Goal: Task Accomplishment & Management: Complete application form

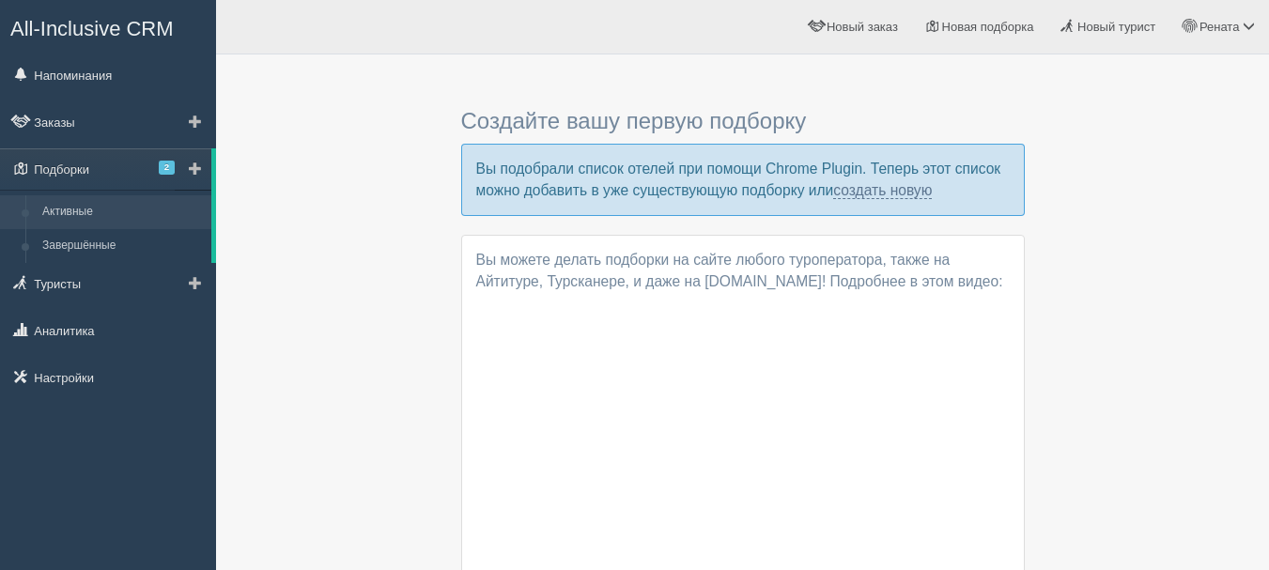
click at [101, 218] on link "Активные" at bounding box center [122, 212] width 177 height 34
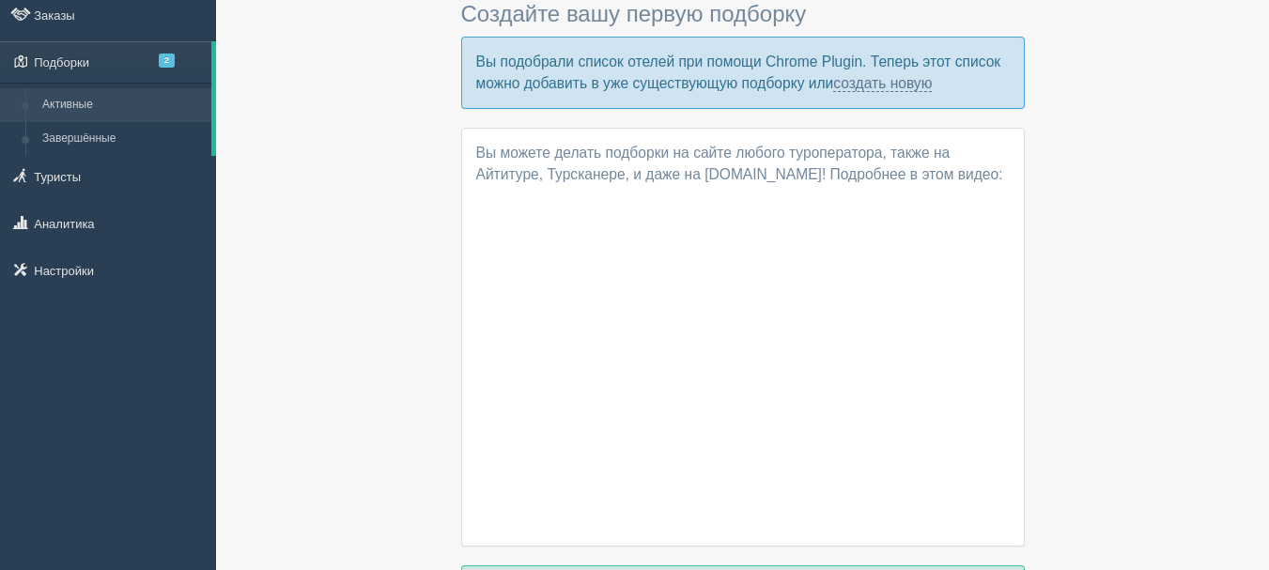
scroll to position [23, 0]
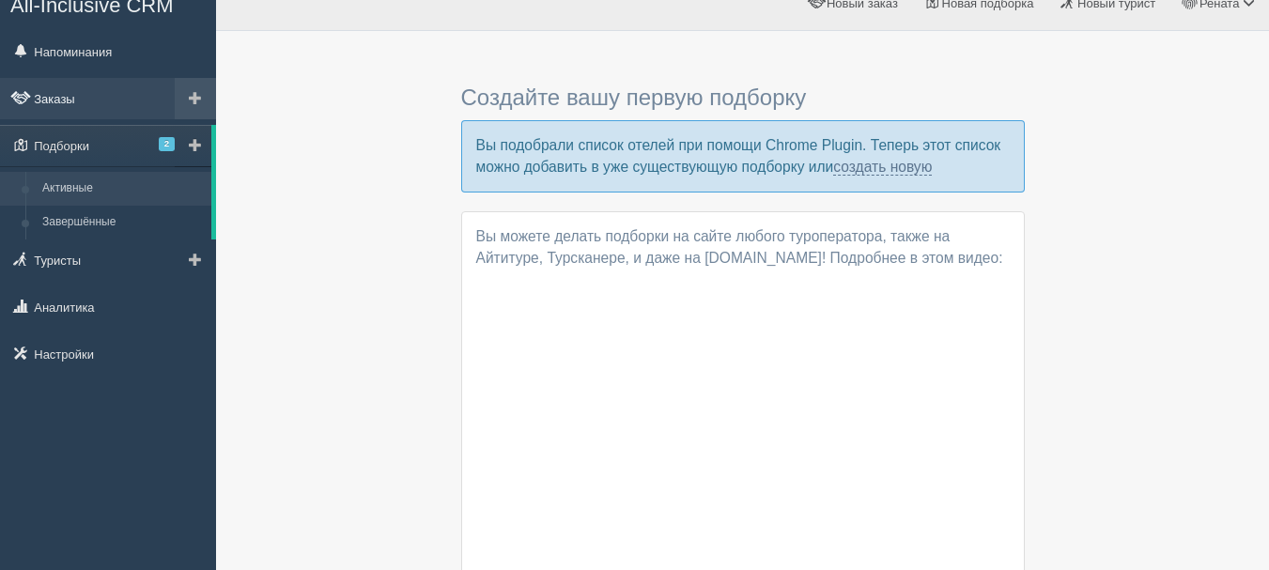
click at [90, 94] on link "Заказы" at bounding box center [108, 98] width 216 height 41
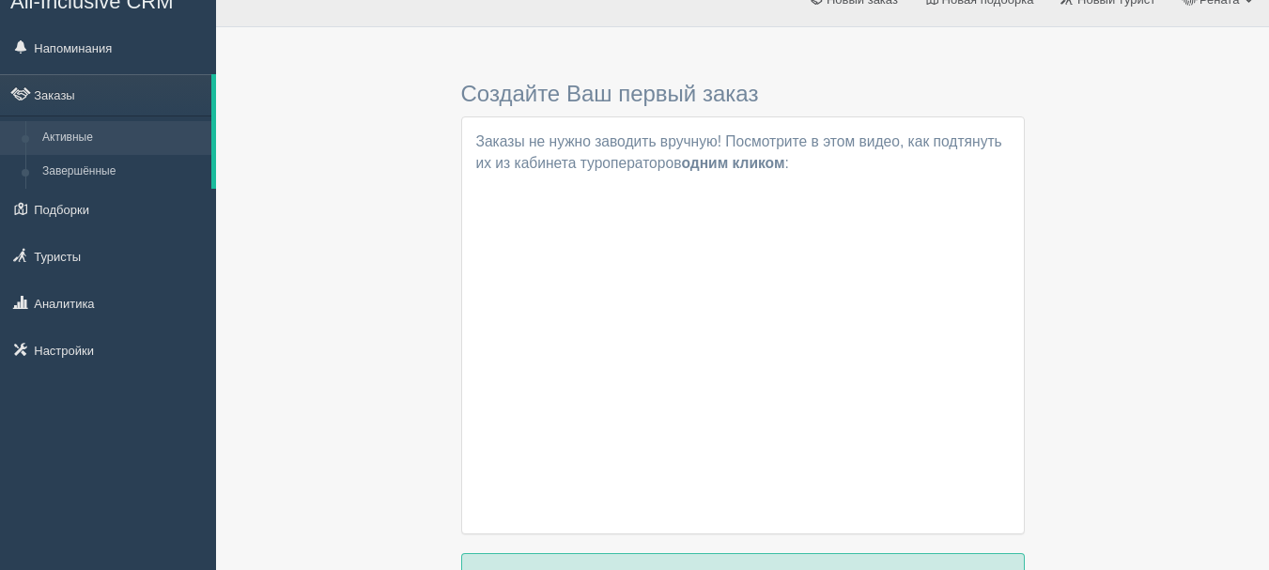
scroll to position [25, 0]
click at [88, 145] on link "Активные" at bounding box center [122, 140] width 177 height 34
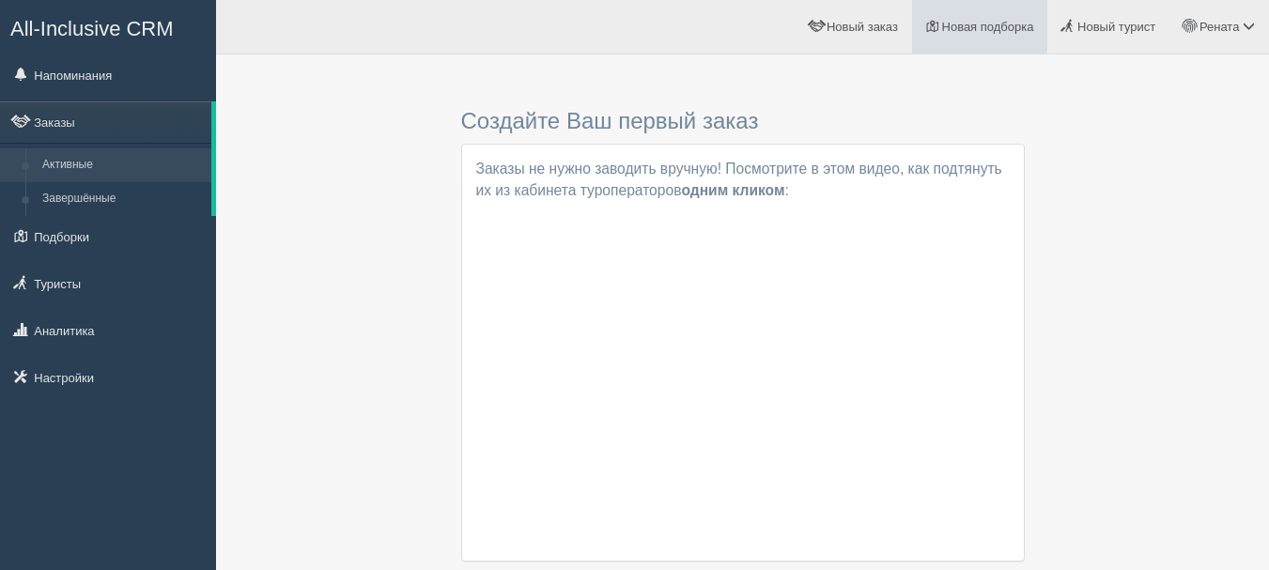
click at [983, 19] on link "Новая подборка" at bounding box center [980, 27] width 136 height 54
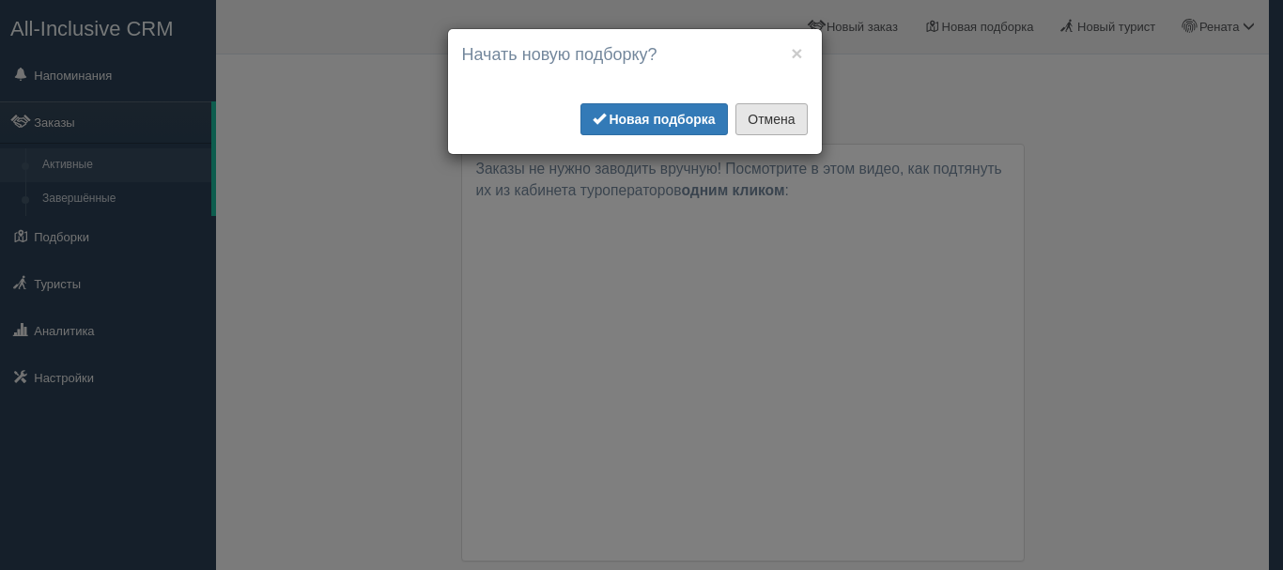
click at [779, 122] on button "Отмена" at bounding box center [770, 119] width 71 height 32
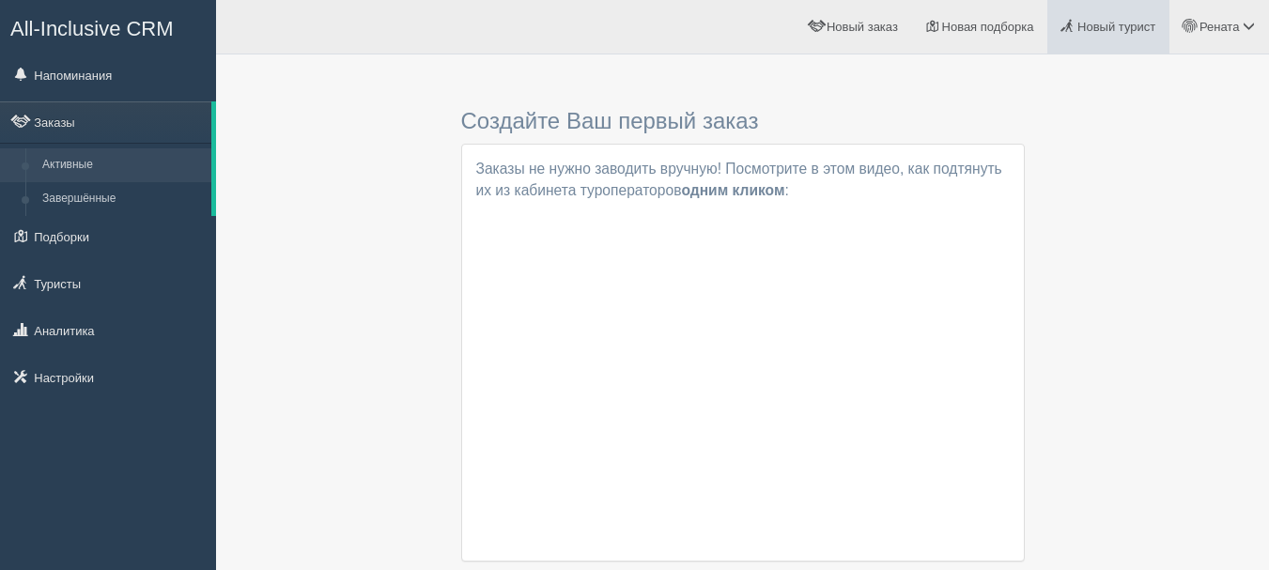
click at [1088, 32] on span "Новый турист" at bounding box center [1116, 27] width 78 height 14
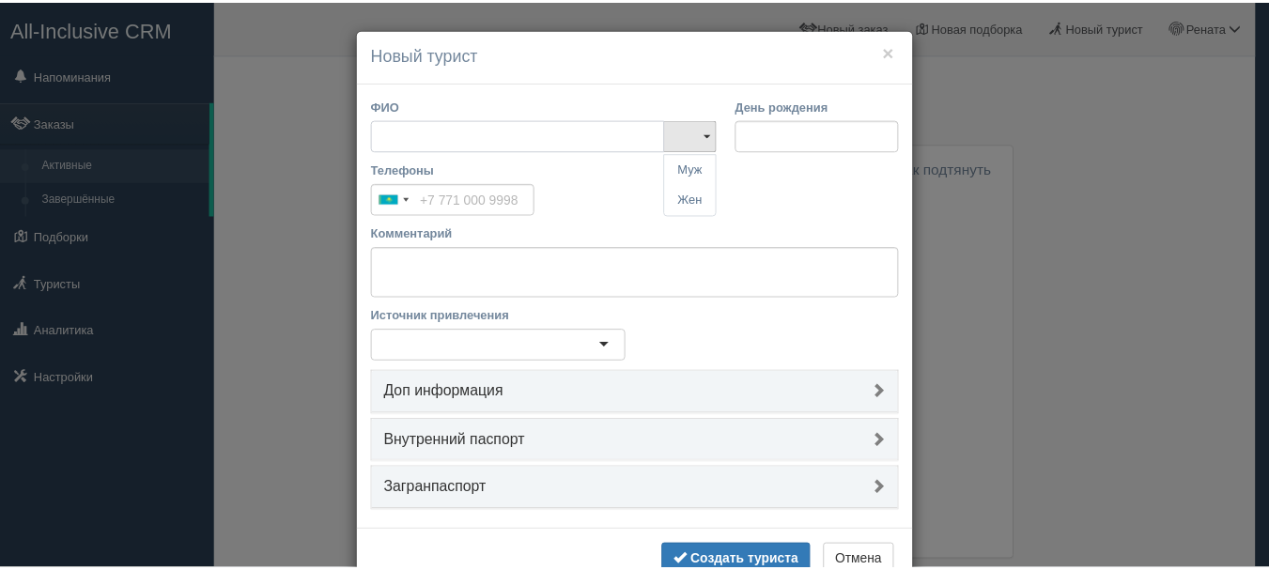
scroll to position [55, 0]
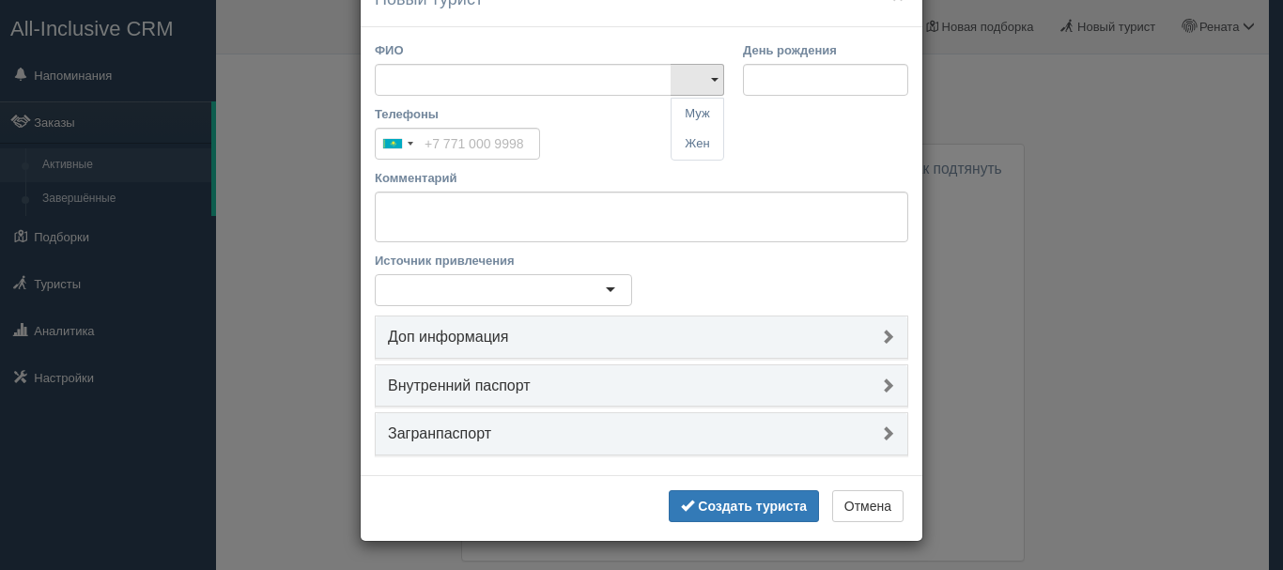
click at [1124, 238] on div "× Новый турист ФИО Муж Жен Муж Жен День рождения Телефоны Kazakhstan +7 244 res…" at bounding box center [641, 285] width 1283 height 570
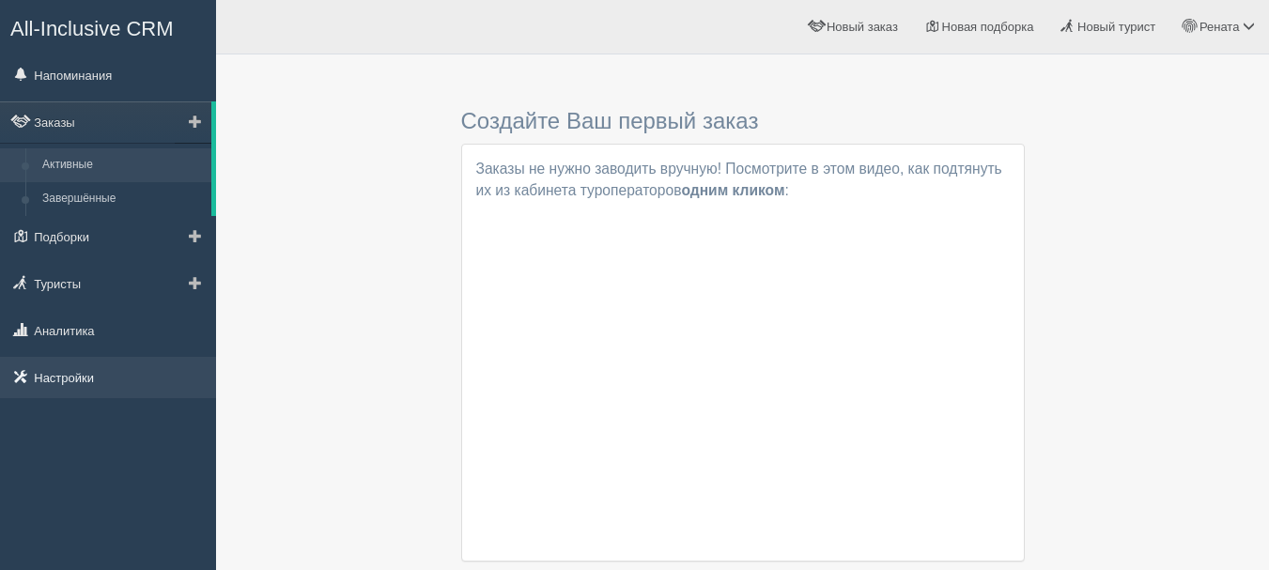
click at [84, 379] on link "Настройки" at bounding box center [108, 377] width 216 height 41
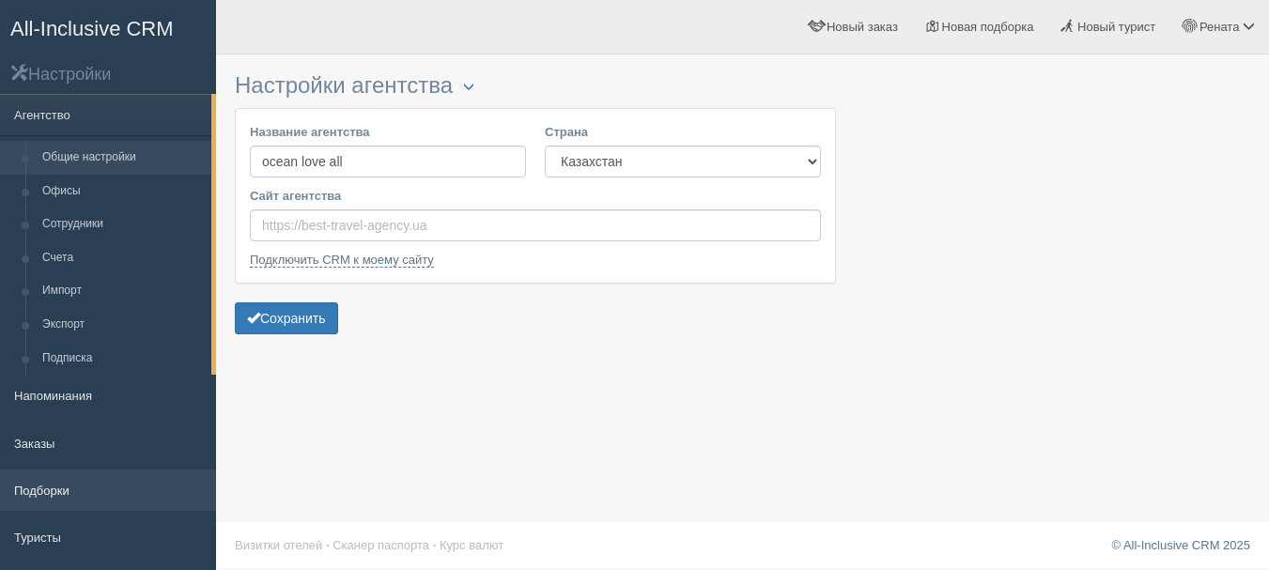
click at [85, 490] on link "Подборки" at bounding box center [108, 490] width 216 height 41
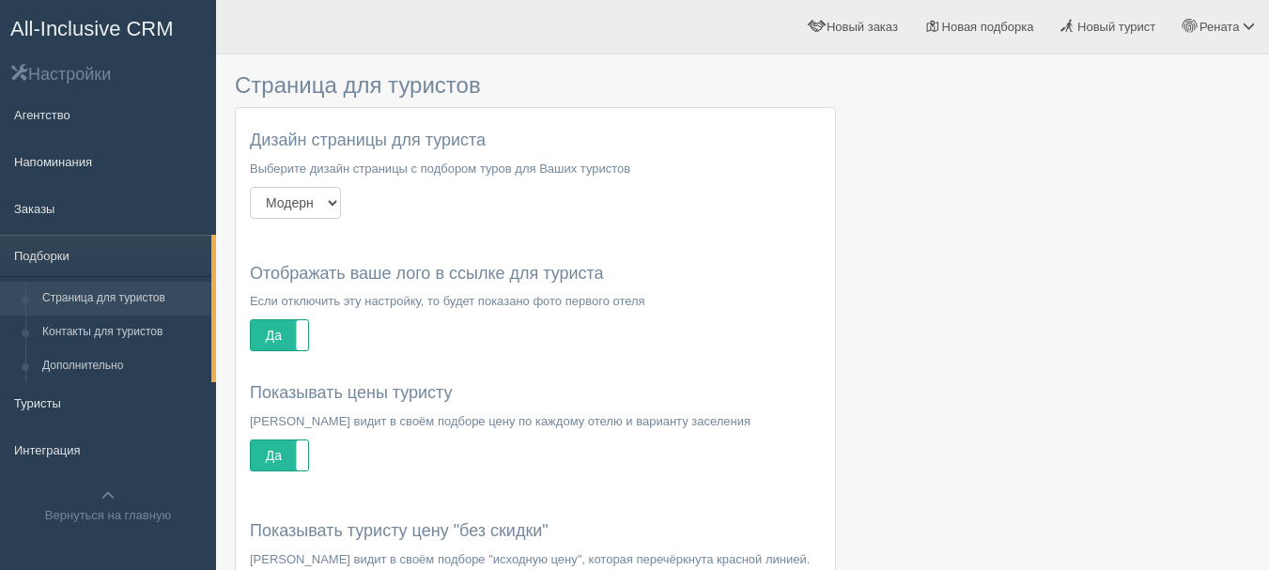
click at [341, 196] on select "Модерн Лето Новый год" at bounding box center [295, 203] width 91 height 32
click at [341, 205] on select "Модерн Лето Новый год" at bounding box center [295, 203] width 91 height 32
click at [105, 491] on span at bounding box center [107, 495] width 13 height 13
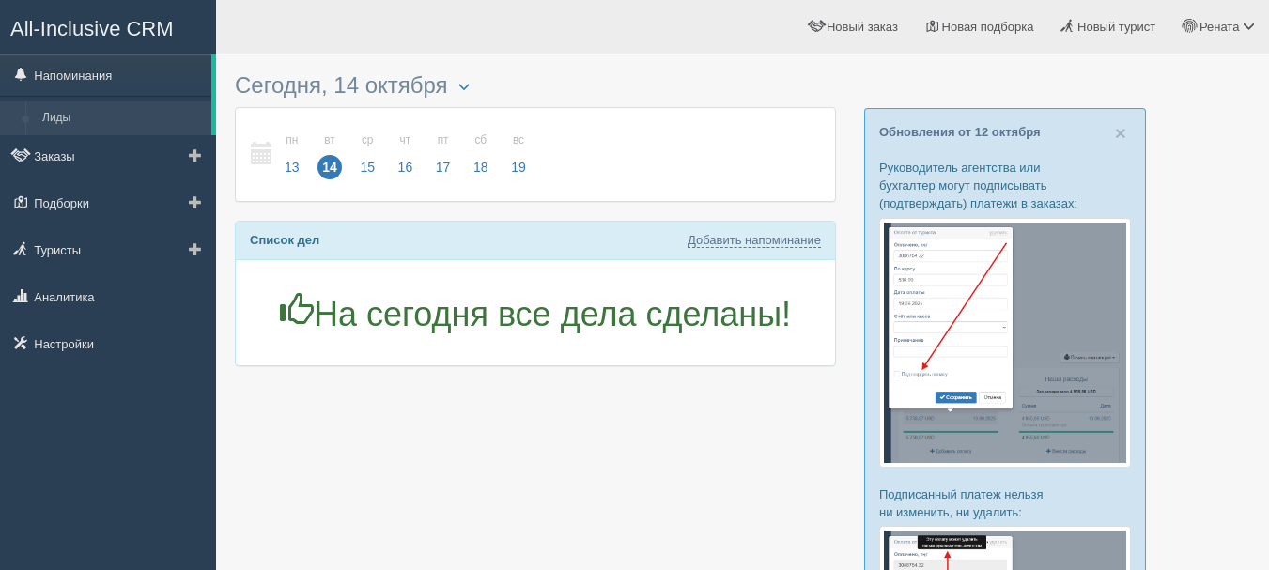
click at [88, 119] on link "Лиды" at bounding box center [122, 118] width 177 height 34
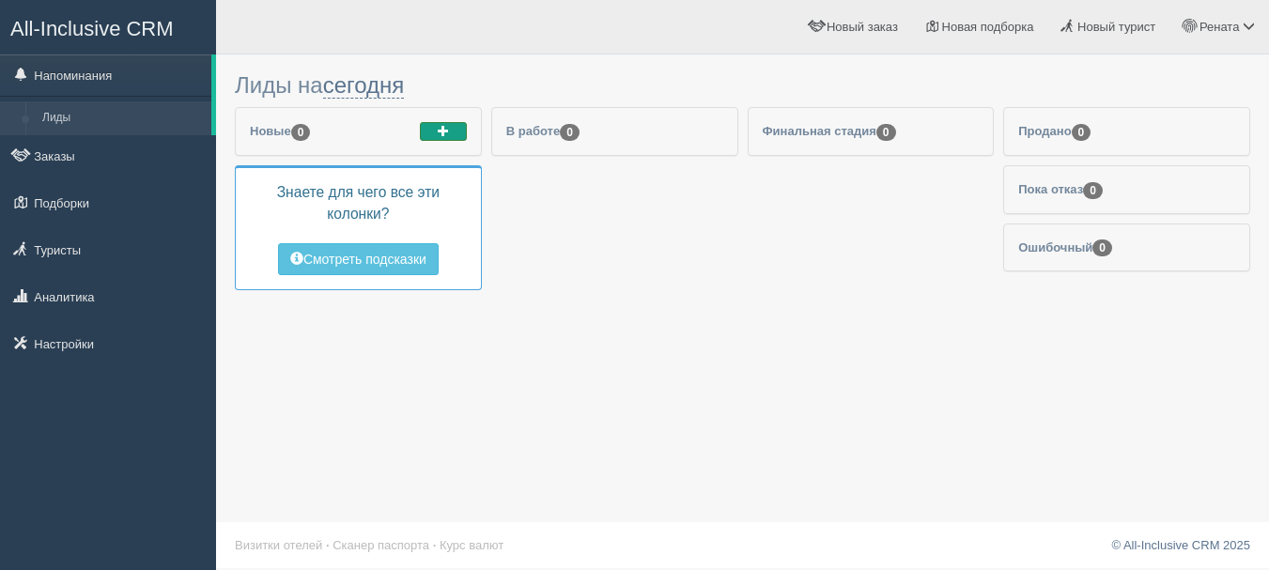
click at [446, 129] on span "button" at bounding box center [443, 130] width 11 height 11
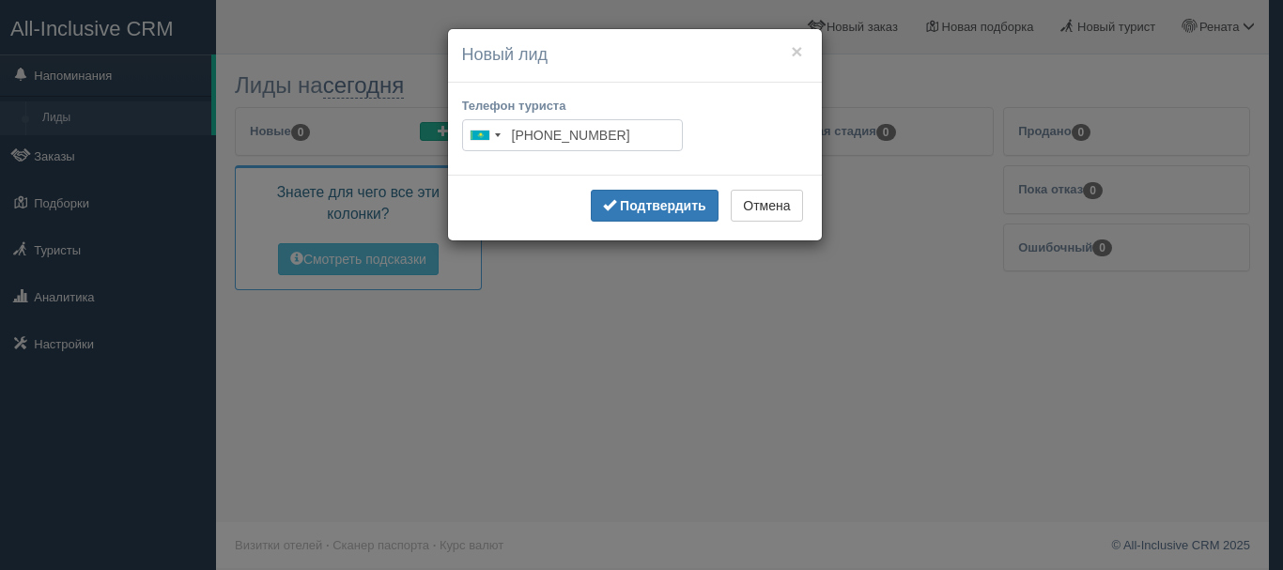
type input "+7 707 414 7171"
click at [680, 209] on b "Подтвердить" at bounding box center [663, 205] width 86 height 15
type input "[PHONE_NUMBER]"
type input "Бакраева [PERSON_NAME]"
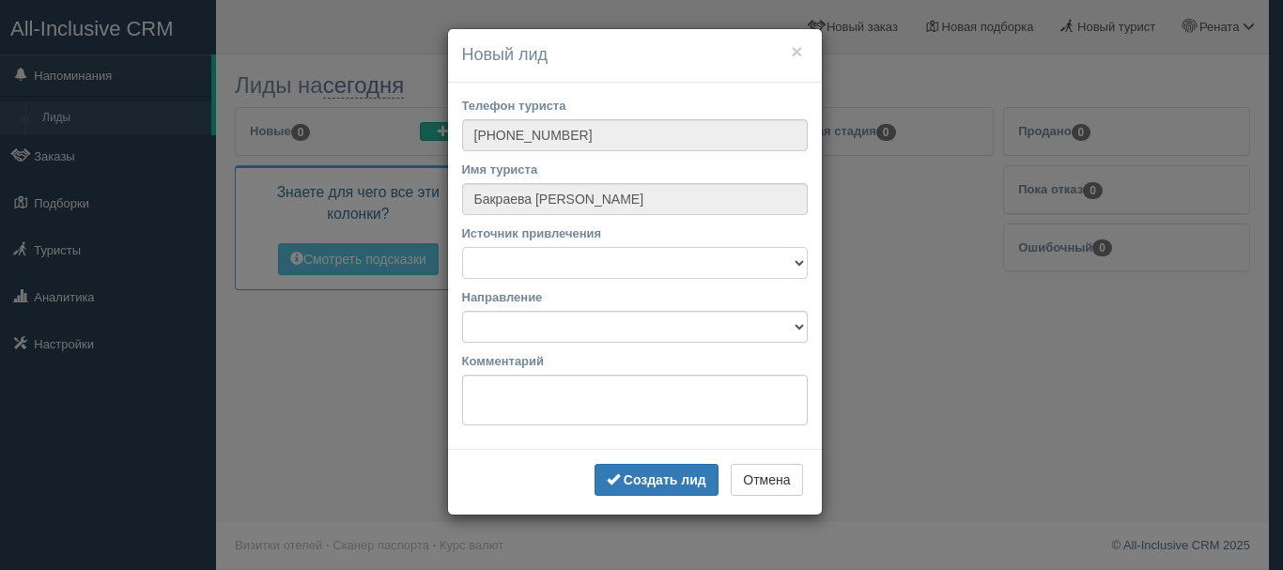
click at [669, 256] on select "E-mail рассылка Facebook Instagram SMS рассылка Telegram TikTok Viber Веб-сайт …" at bounding box center [635, 263] width 346 height 32
select select "53059"
click at [462, 247] on select "E-mail рассылка Facebook Instagram SMS рассылка Telegram TikTok Viber Веб-сайт …" at bounding box center [635, 263] width 346 height 32
click at [624, 327] on select "Направление" at bounding box center [635, 327] width 346 height 32
click at [658, 328] on select "Направление" at bounding box center [635, 327] width 346 height 32
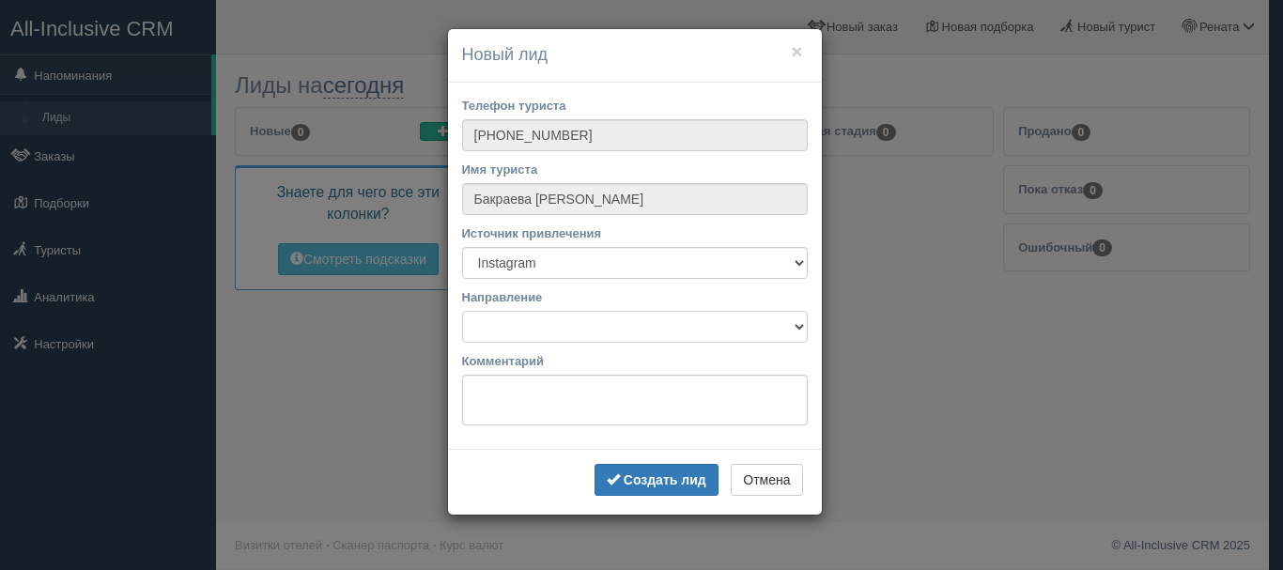
click at [662, 331] on select "Направление" at bounding box center [635, 327] width 346 height 32
click at [668, 480] on b "Создать лид" at bounding box center [665, 479] width 83 height 15
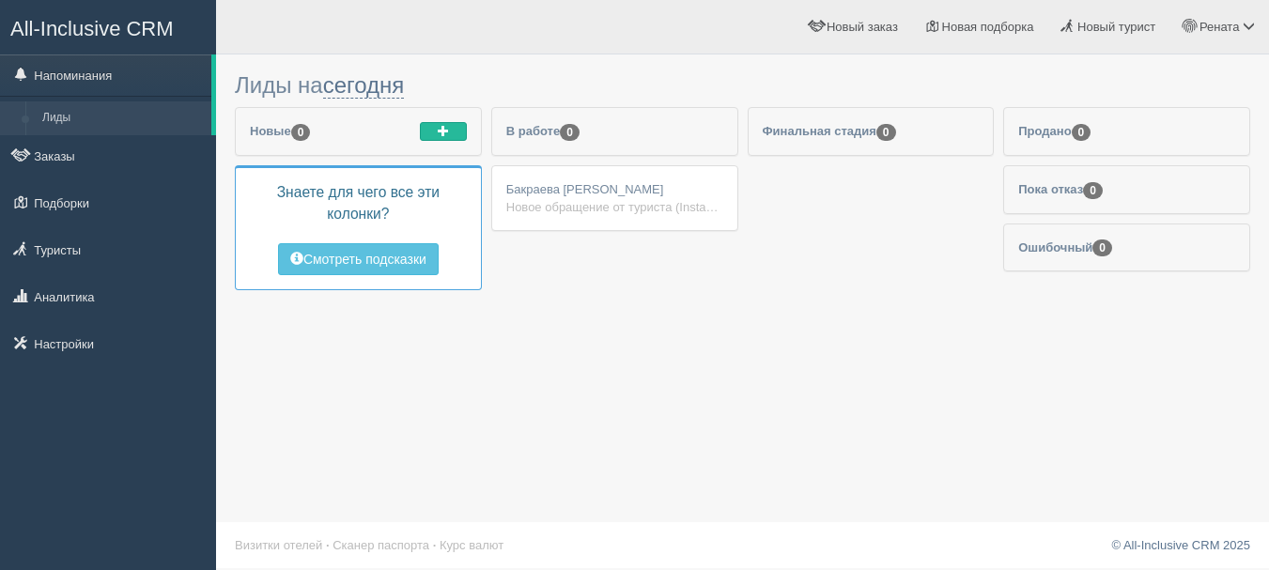
click at [634, 212] on div "Новое обращение от туриста (Instagram)" at bounding box center [614, 207] width 217 height 18
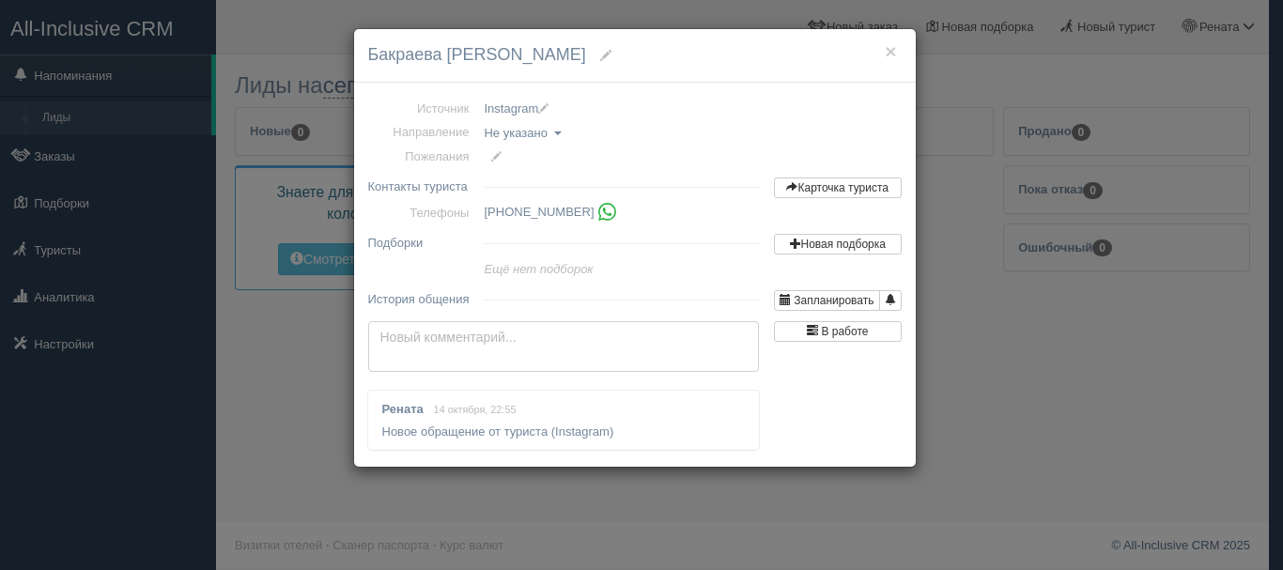
click at [528, 342] on textarea at bounding box center [563, 346] width 391 height 51
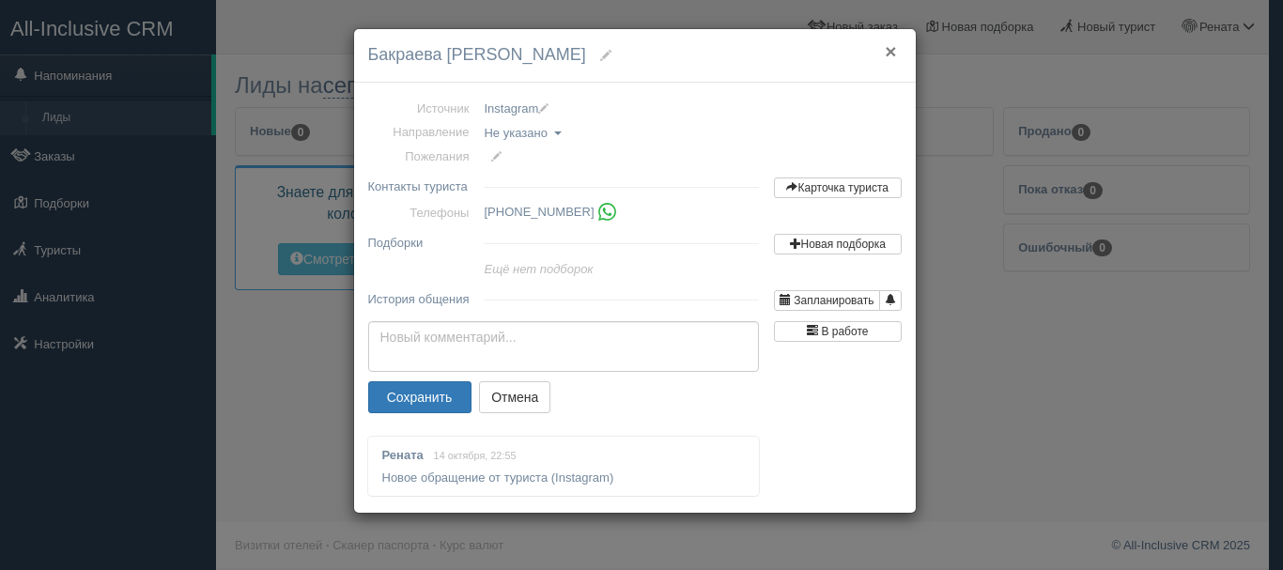
click at [891, 51] on button "×" at bounding box center [890, 51] width 11 height 20
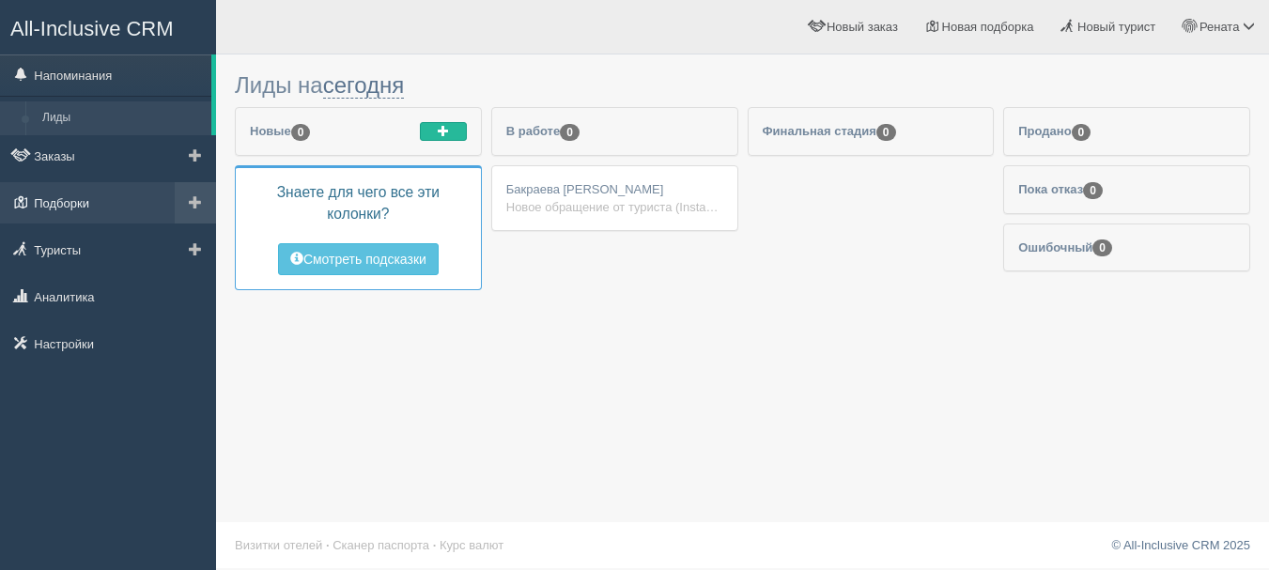
click at [116, 208] on link "Подборки" at bounding box center [108, 202] width 216 height 41
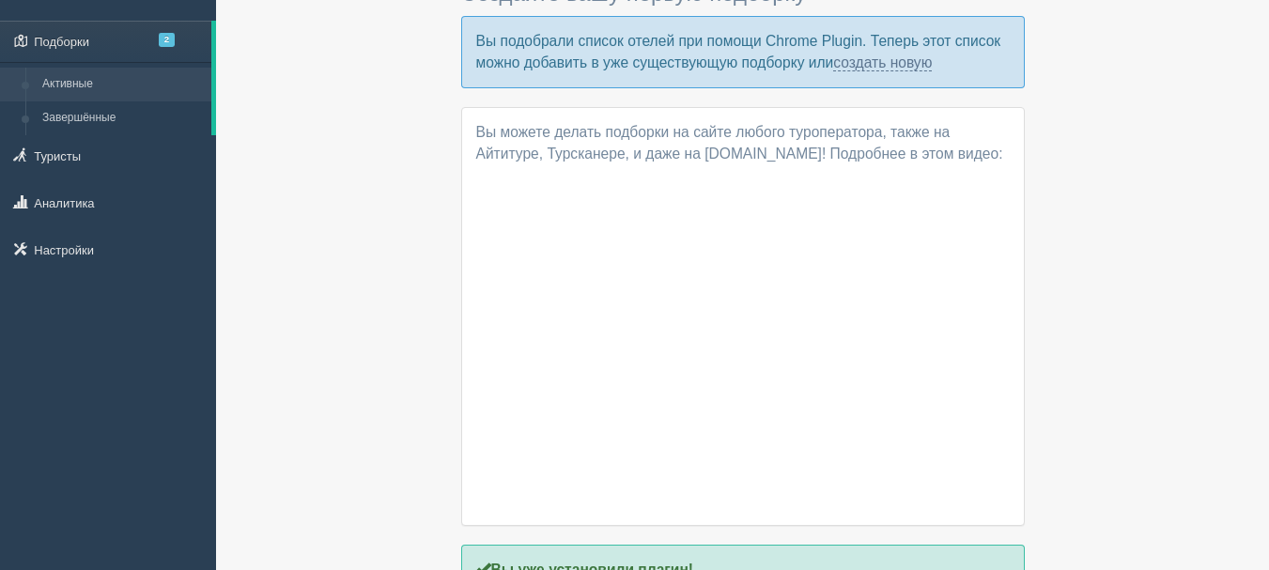
scroll to position [117, 0]
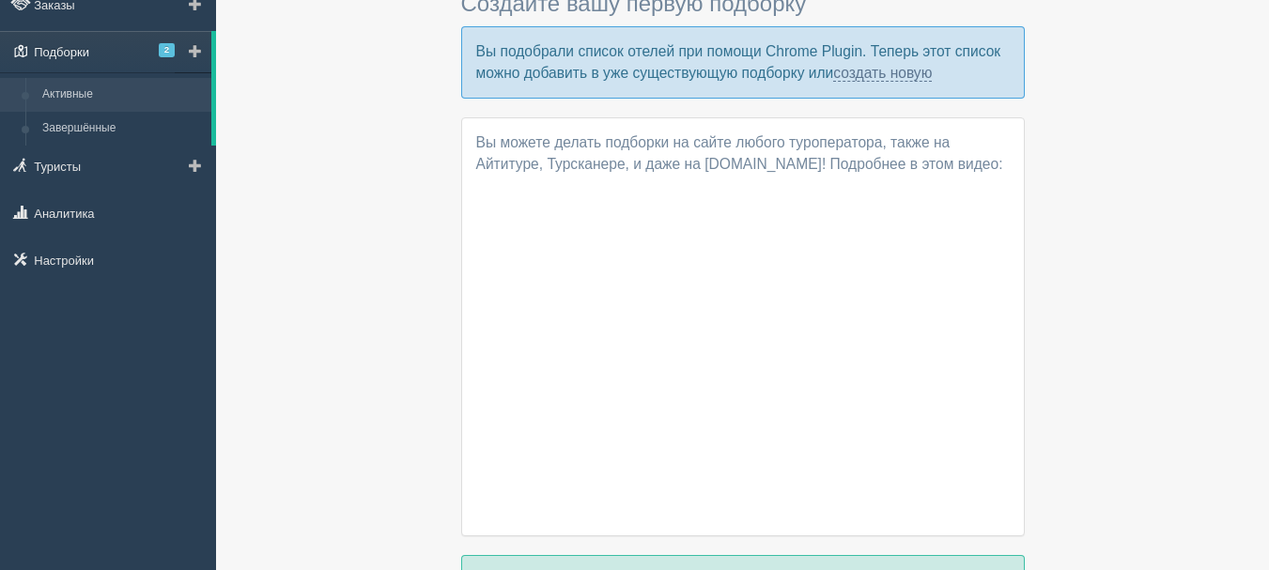
click at [166, 50] on span "2" at bounding box center [167, 50] width 16 height 14
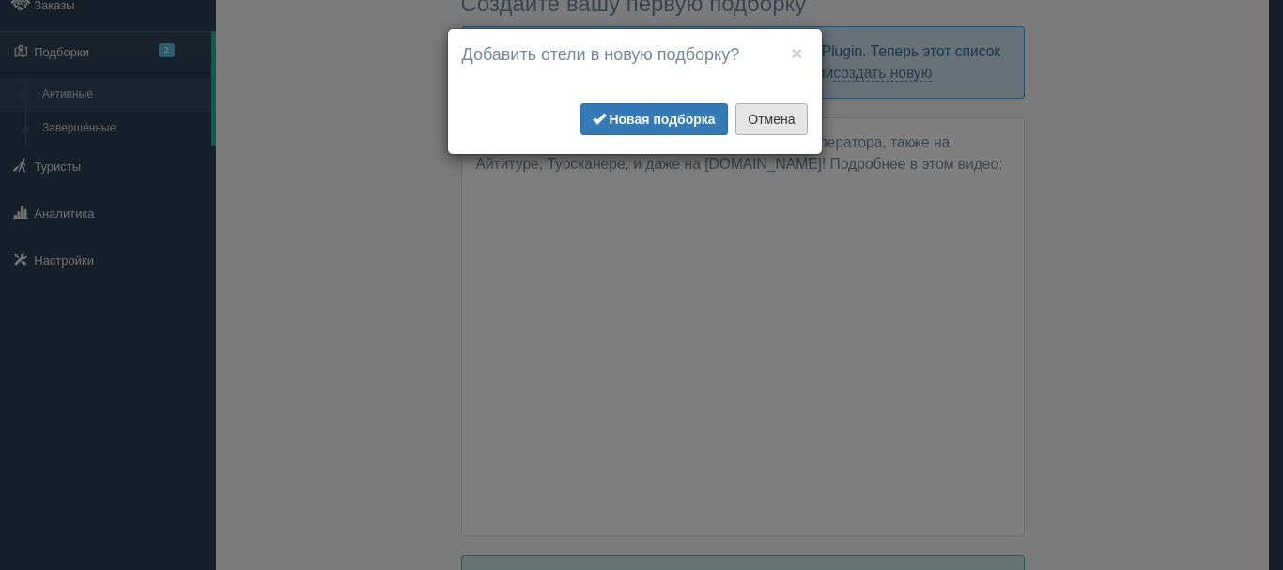
click at [781, 109] on button "Отмена" at bounding box center [770, 119] width 71 height 32
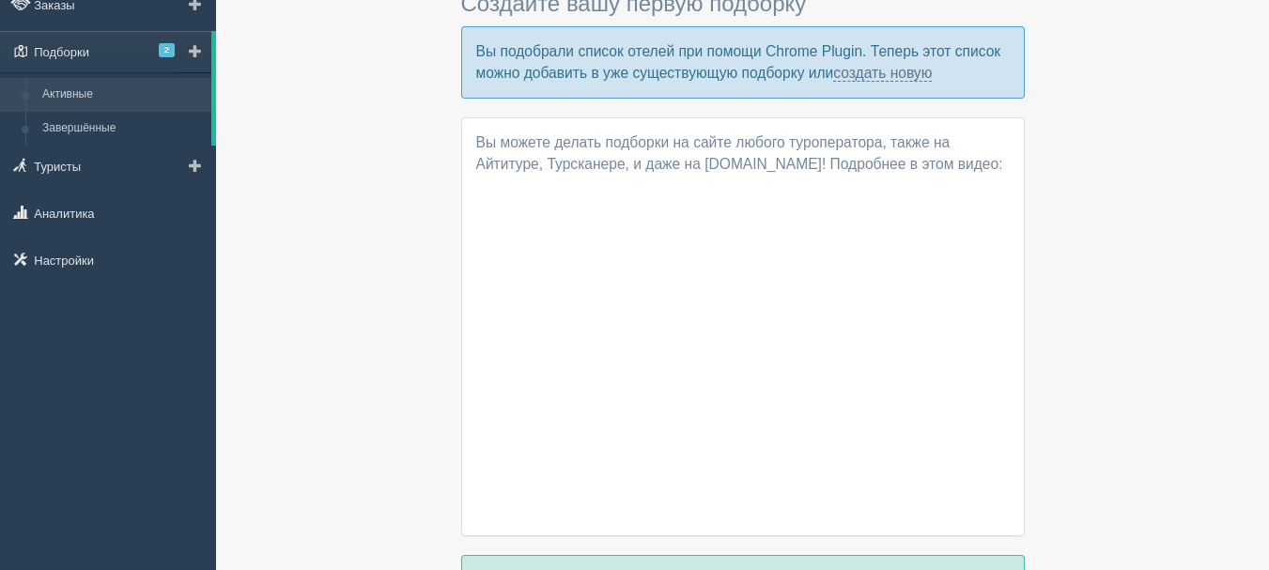
click at [195, 51] on span at bounding box center [195, 50] width 13 height 13
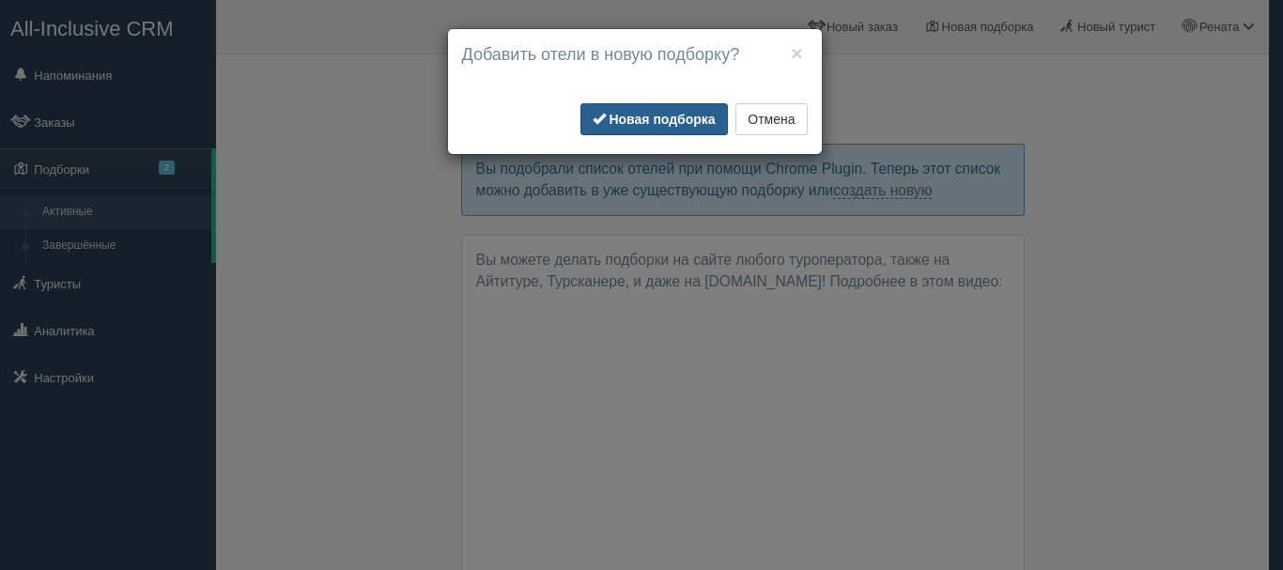
click at [684, 124] on b "Новая подборка" at bounding box center [662, 119] width 106 height 15
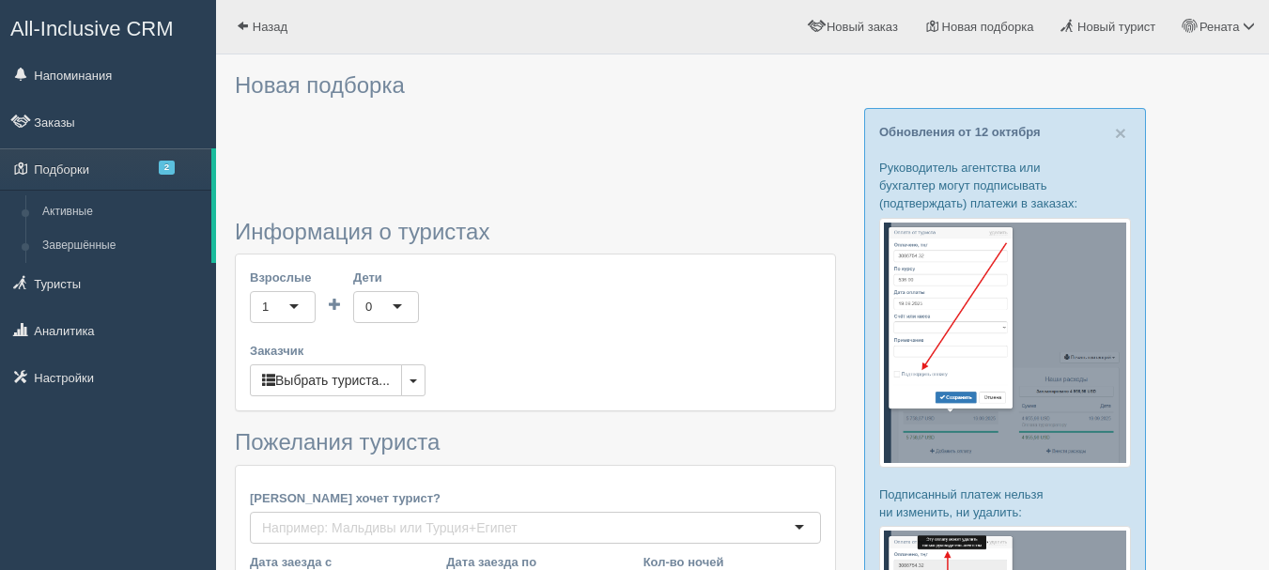
type input "6-11"
type input "791900"
type input "1280700"
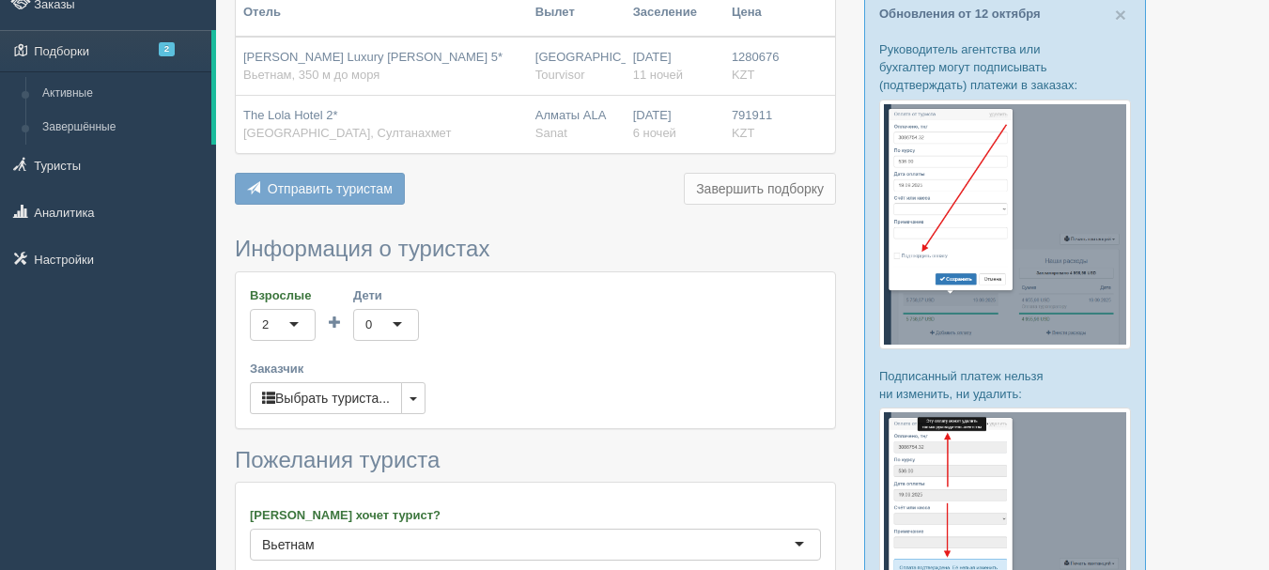
scroll to position [94, 0]
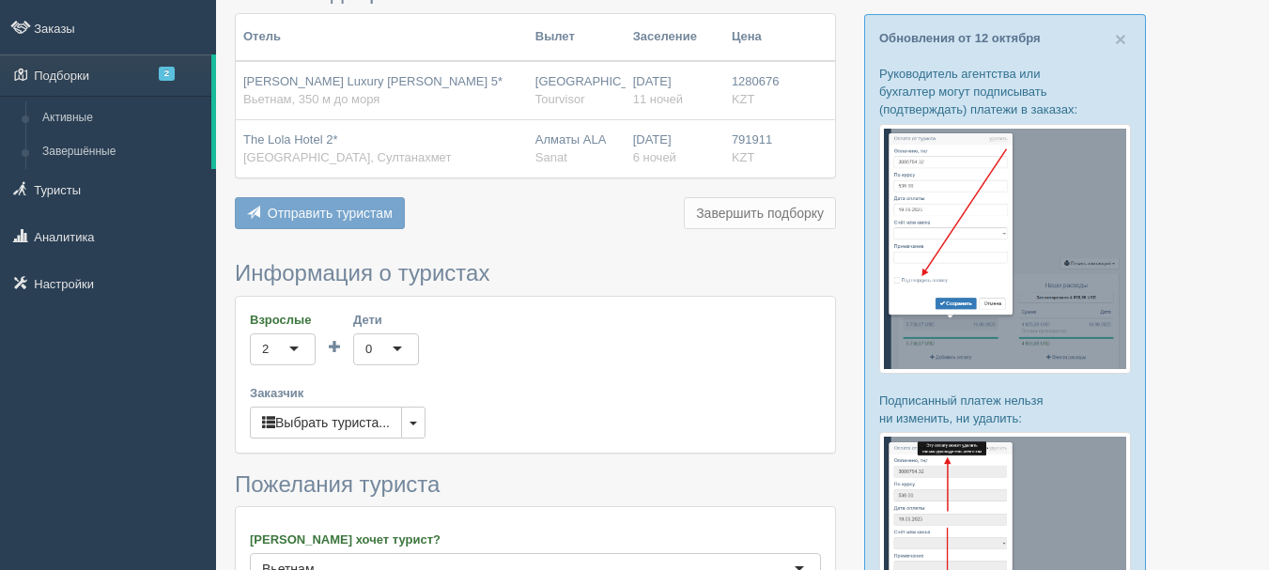
click at [306, 213] on div "Отправить туристам Отправить Завершить подборку Добавить из Plugin Добавить тур…" at bounding box center [535, 215] width 601 height 37
click at [717, 258] on div "Новая подборка Отель Вылет Заселение Цена Muong Thanh Luxury Phu Quoc 5* Вьетна…" at bounding box center [535, 425] width 601 height 911
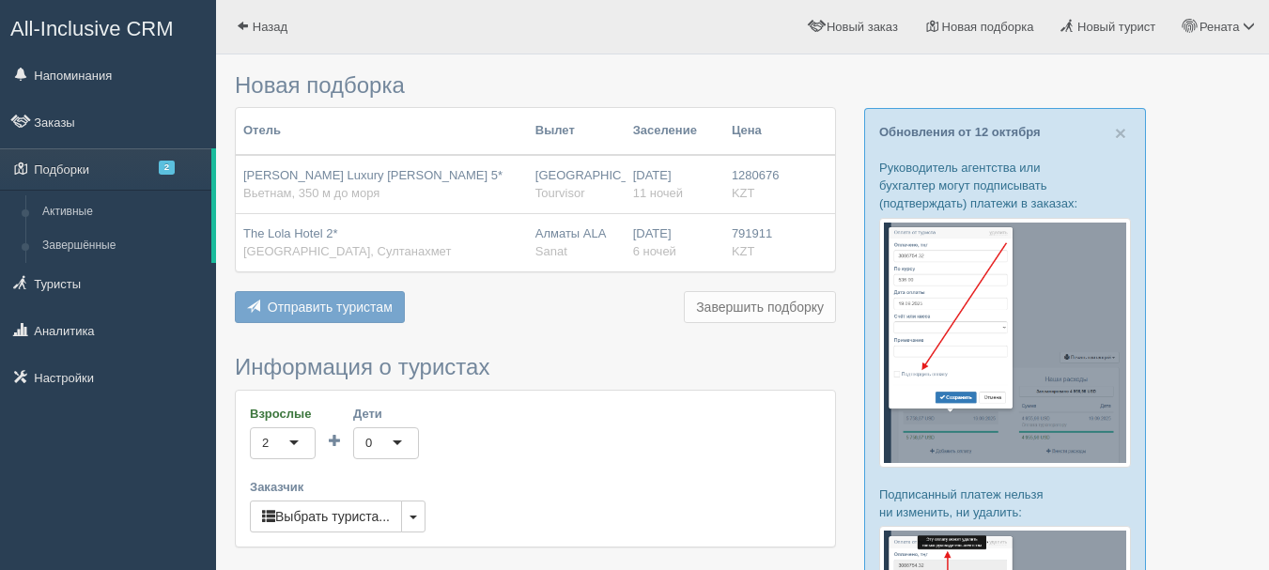
click at [316, 309] on div "Отправить туристам Отправить Завершить подборку Добавить из Plugin Добавить тур…" at bounding box center [535, 309] width 601 height 37
click at [350, 309] on div "Отправить туристам Отправить Завершить подборку Добавить из Plugin Добавить тур…" at bounding box center [535, 309] width 601 height 37
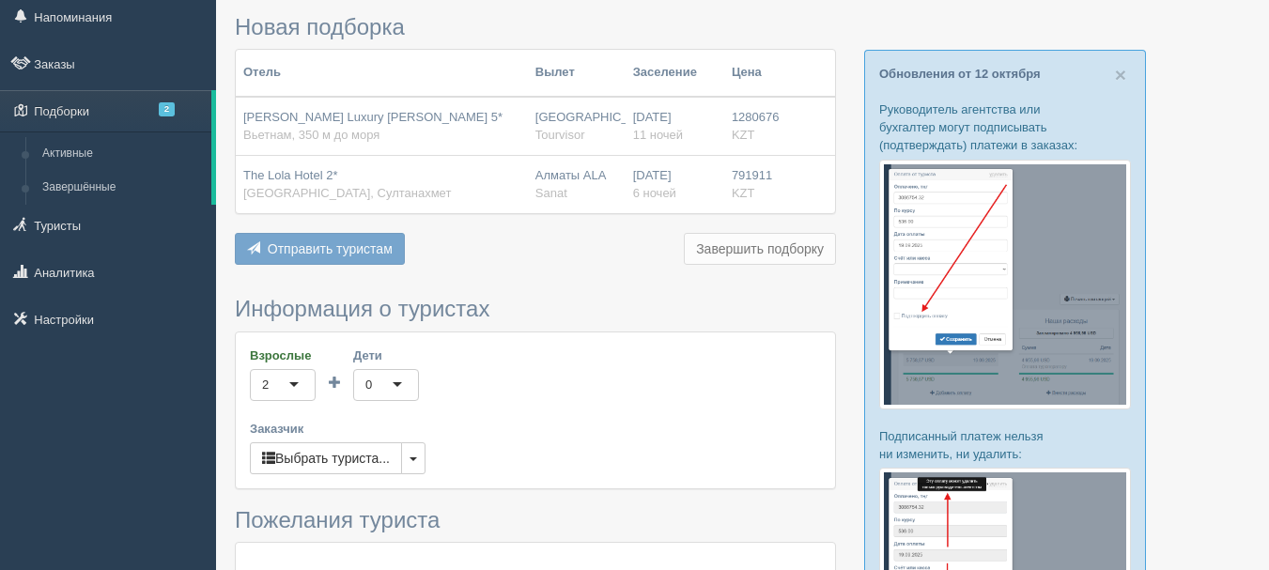
scroll to position [470, 0]
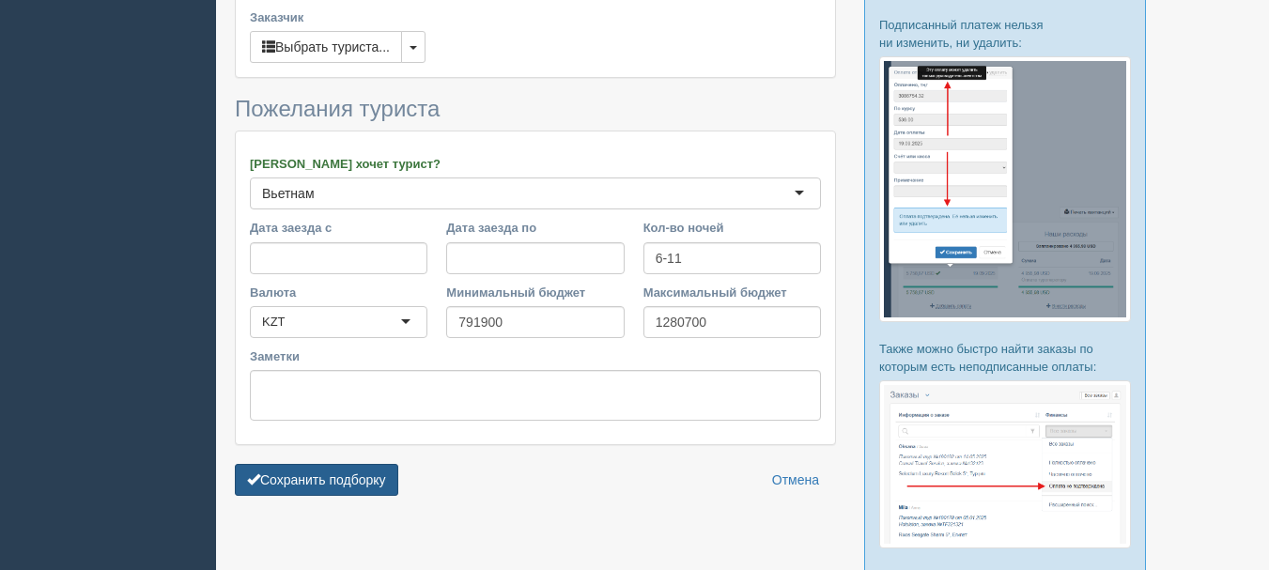
click at [331, 479] on button "Сохранить подборку" at bounding box center [316, 480] width 163 height 32
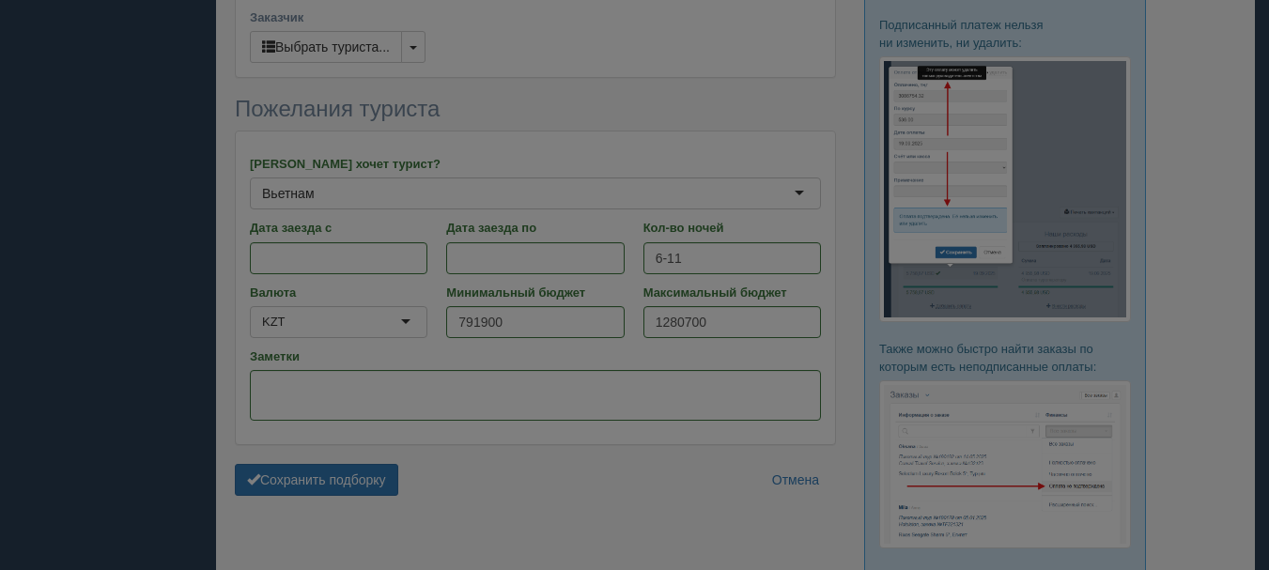
scroll to position [469, 0]
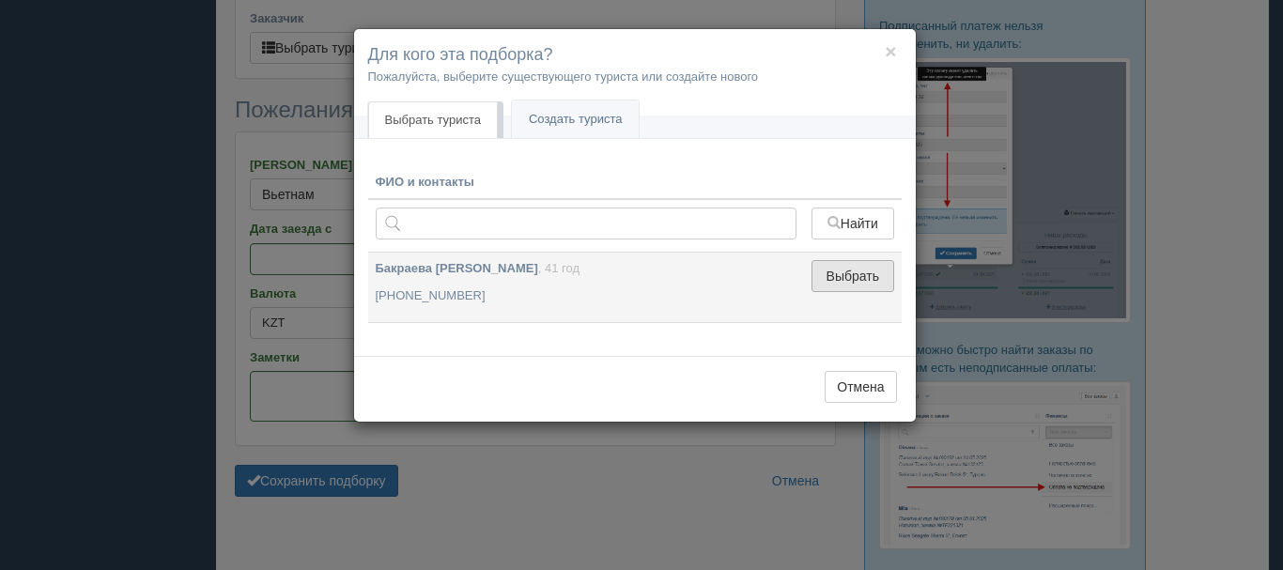
click at [843, 274] on button "Выбрать" at bounding box center [852, 276] width 82 height 32
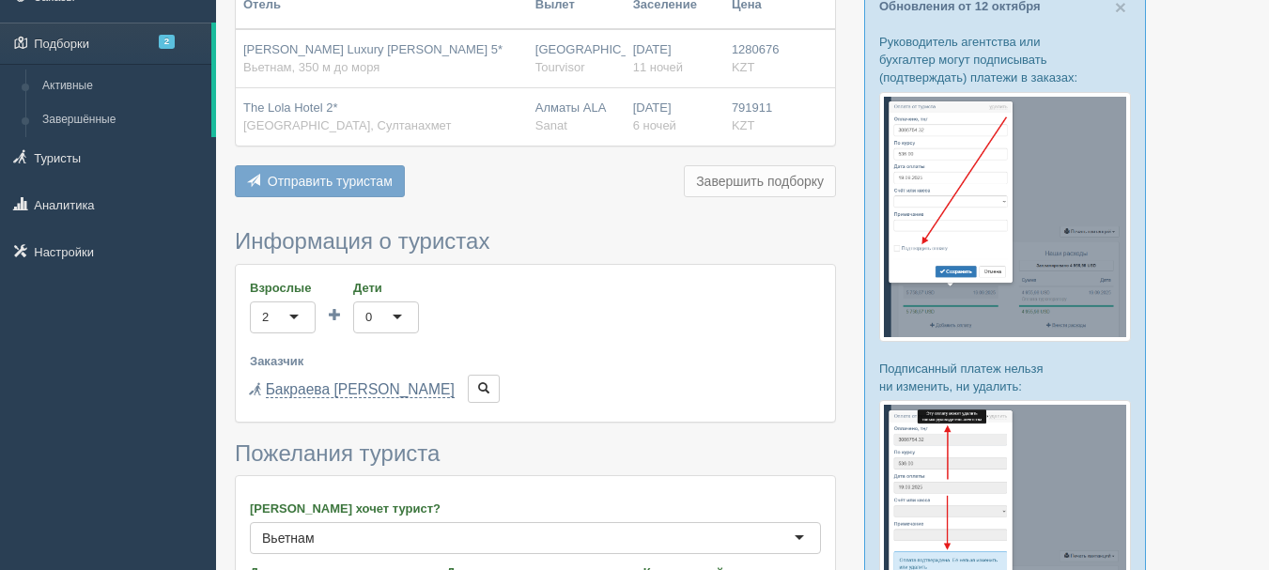
scroll to position [93, 0]
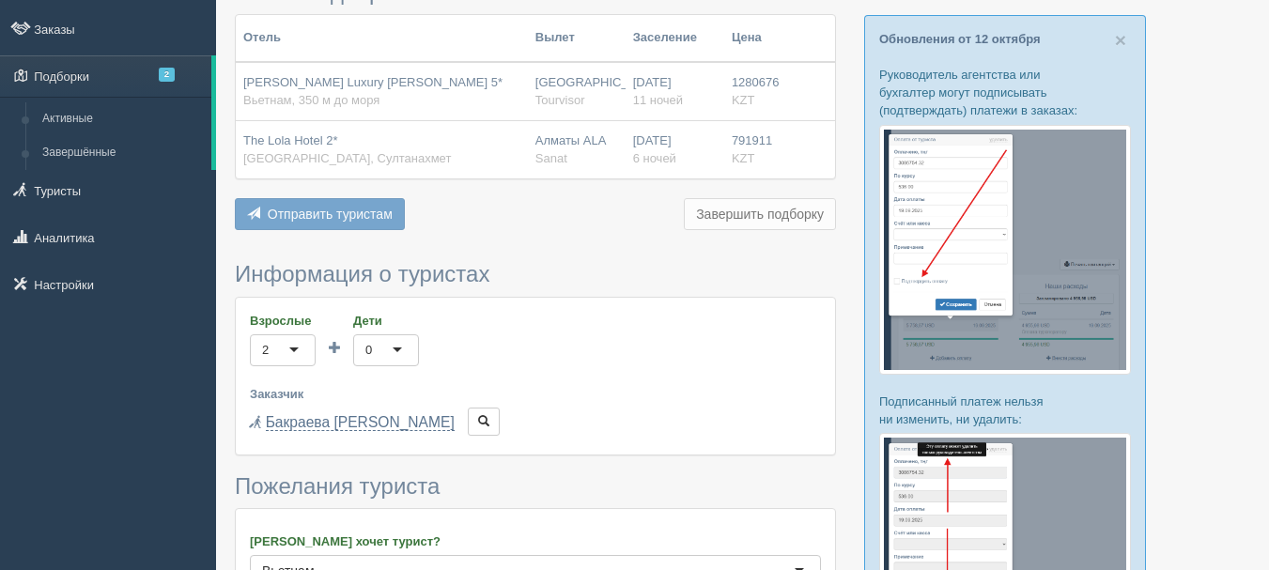
click at [344, 211] on div "Отправить туристам Отправить Завершить подборку Добавить из Plugin Добавить тур…" at bounding box center [535, 216] width 601 height 37
drag, startPoint x: 265, startPoint y: 212, endPoint x: 276, endPoint y: 210, distance: 11.4
click at [266, 212] on div "Отправить туристам Отправить Завершить подборку Добавить из Plugin Добавить тур…" at bounding box center [535, 216] width 601 height 37
click at [770, 216] on div "Отправить туристам Отправить Завершить подборку Добавить из Plugin Добавить тур…" at bounding box center [535, 216] width 601 height 37
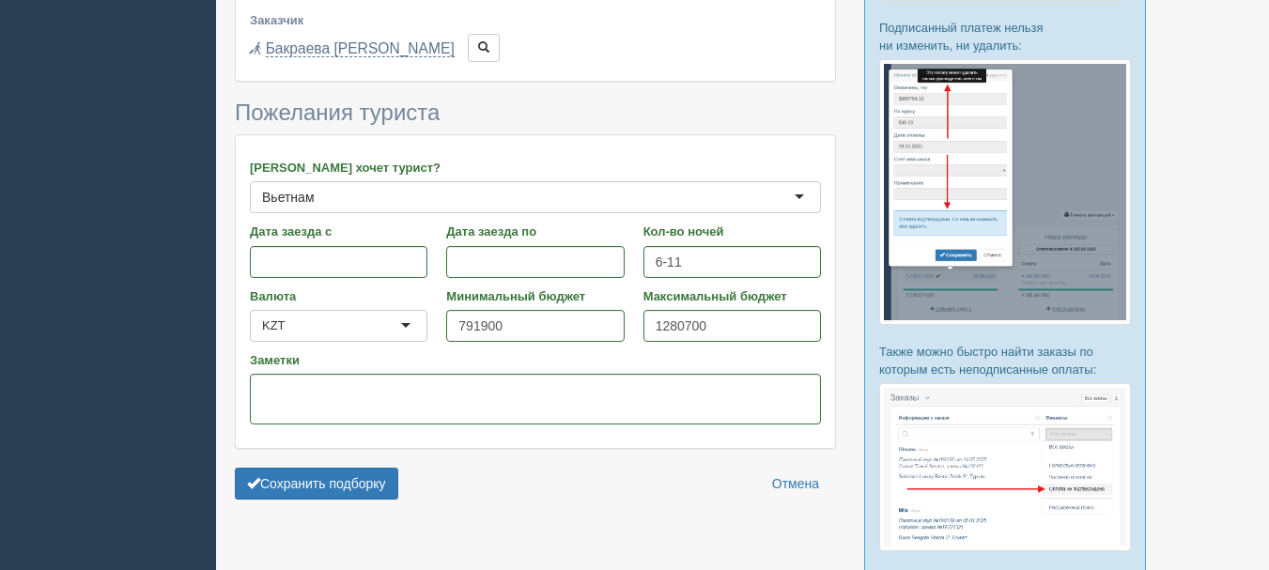
scroll to position [469, 0]
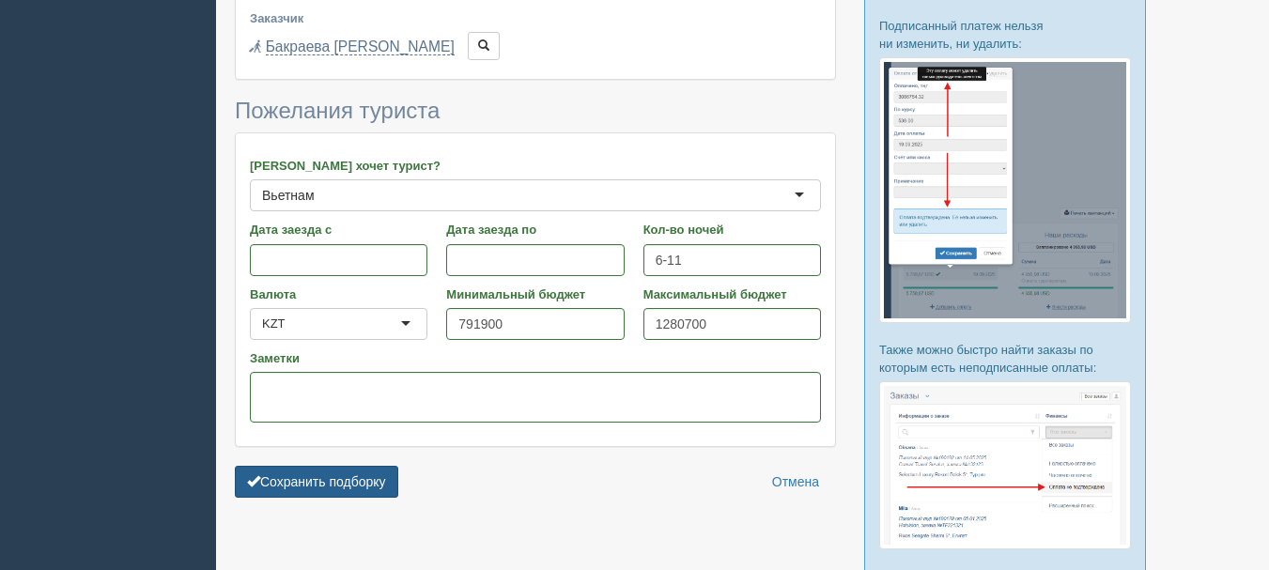
click at [323, 484] on button "Сохранить подборку" at bounding box center [316, 482] width 163 height 32
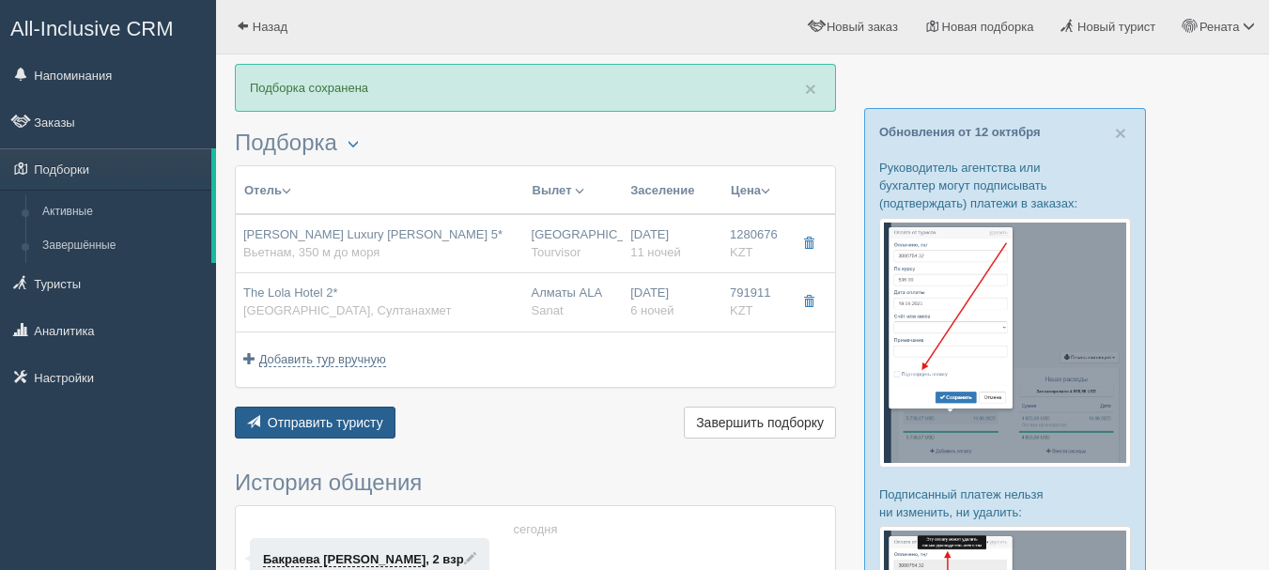
click at [314, 426] on span "Отправить туристу" at bounding box center [326, 422] width 116 height 15
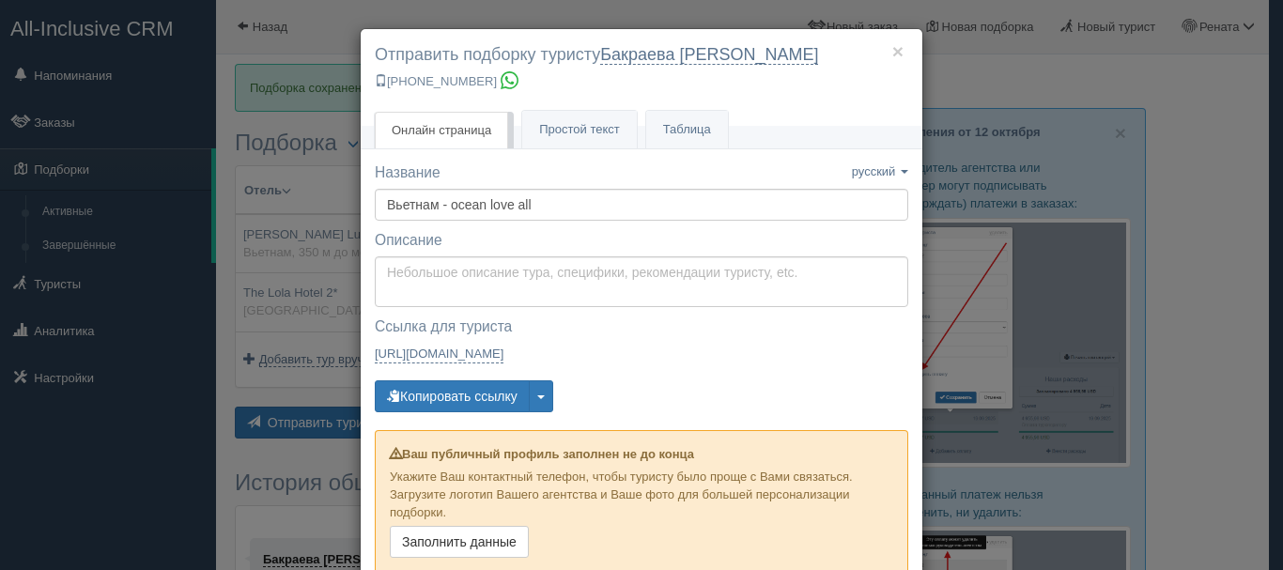
scroll to position [69, 0]
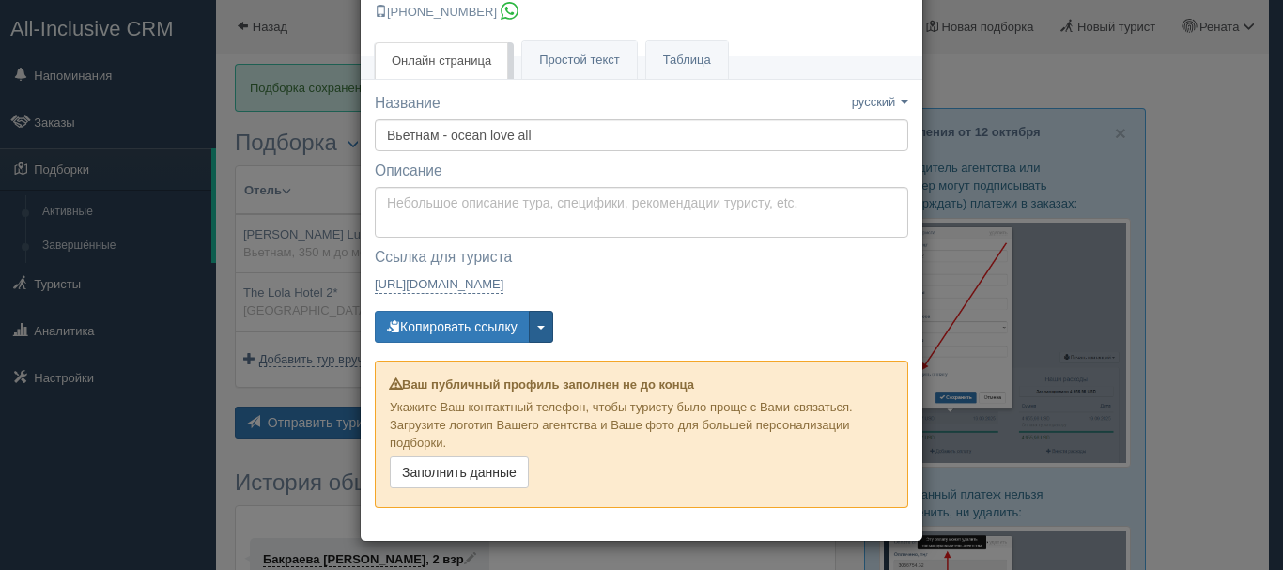
click at [538, 333] on button "button" at bounding box center [541, 327] width 24 height 32
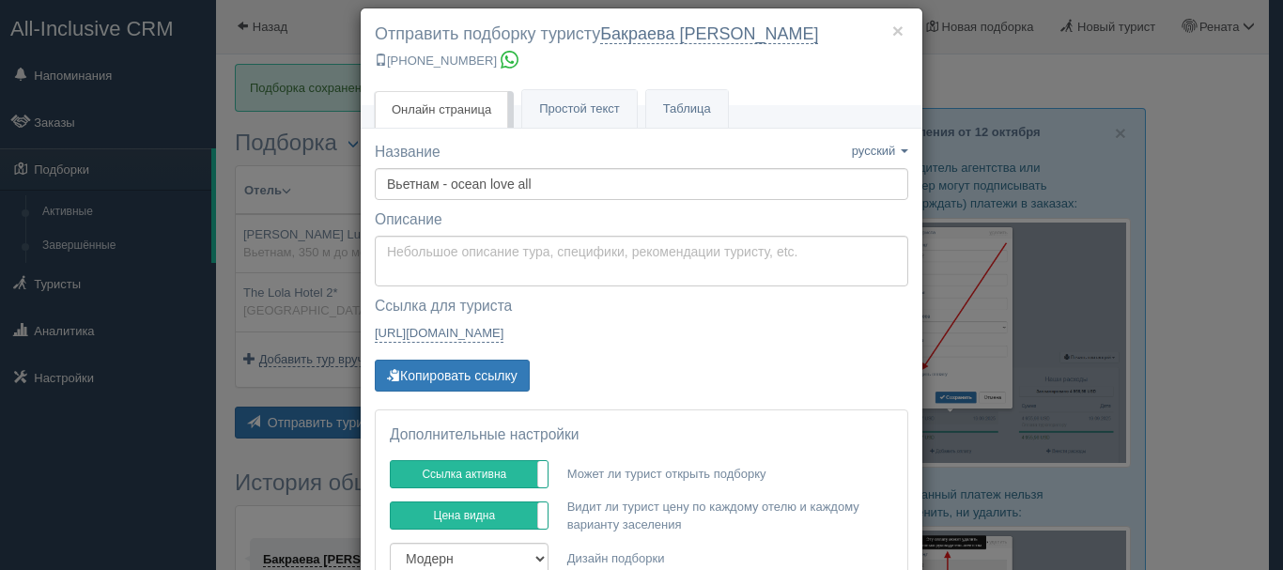
scroll to position [0, 0]
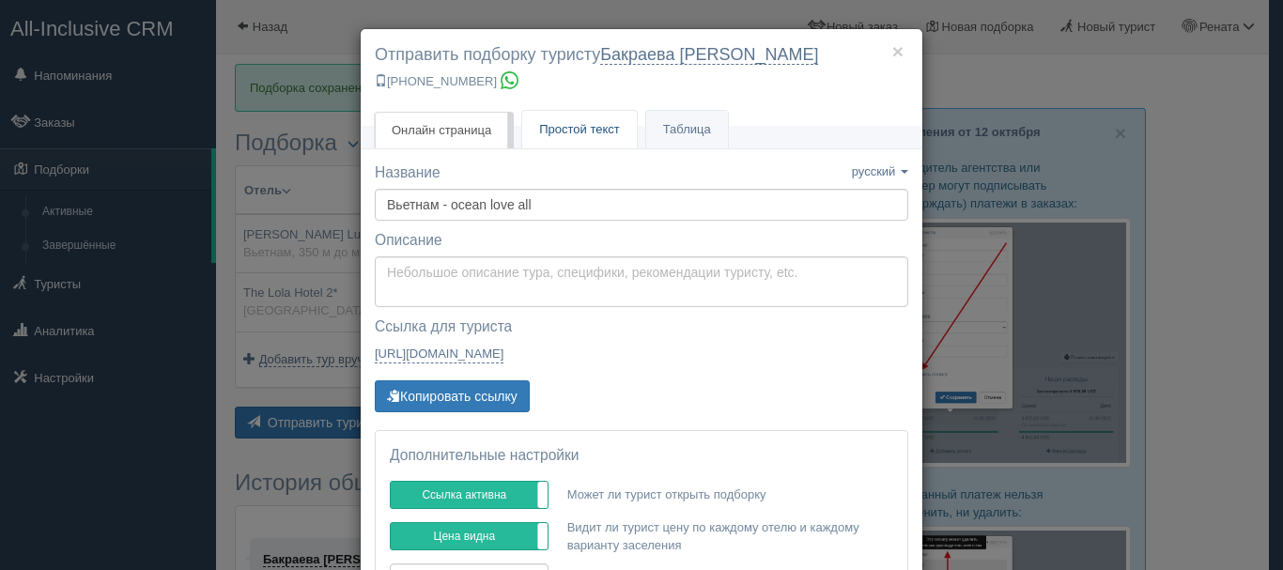
click at [578, 127] on span "Простой текст" at bounding box center [579, 129] width 81 height 14
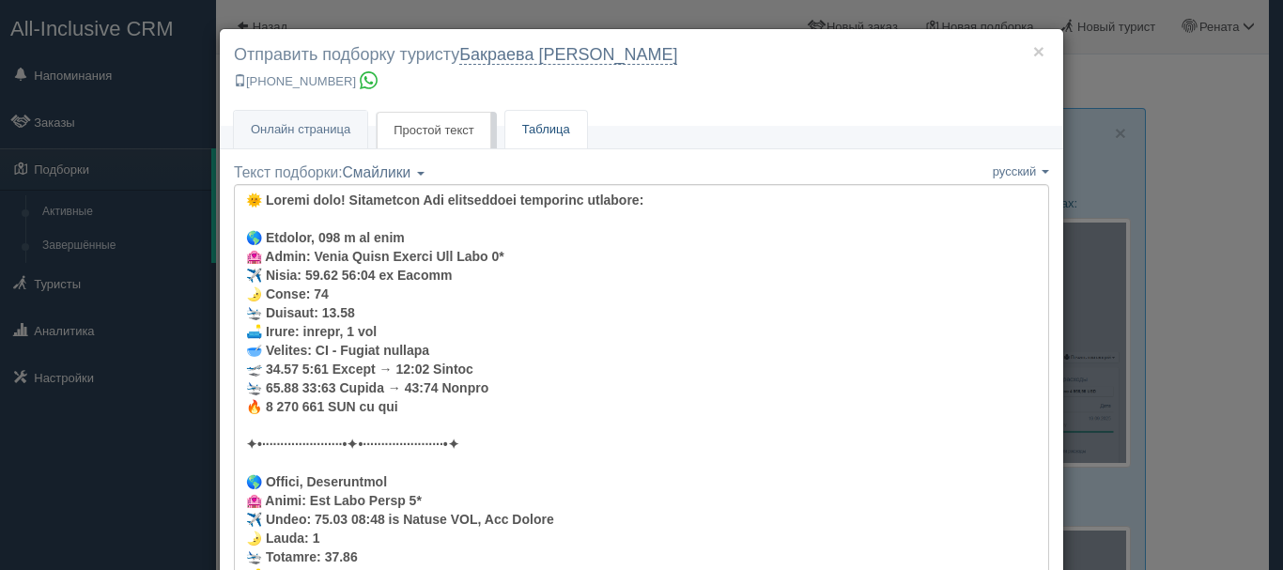
click at [547, 131] on link "Таблица" at bounding box center [546, 130] width 82 height 39
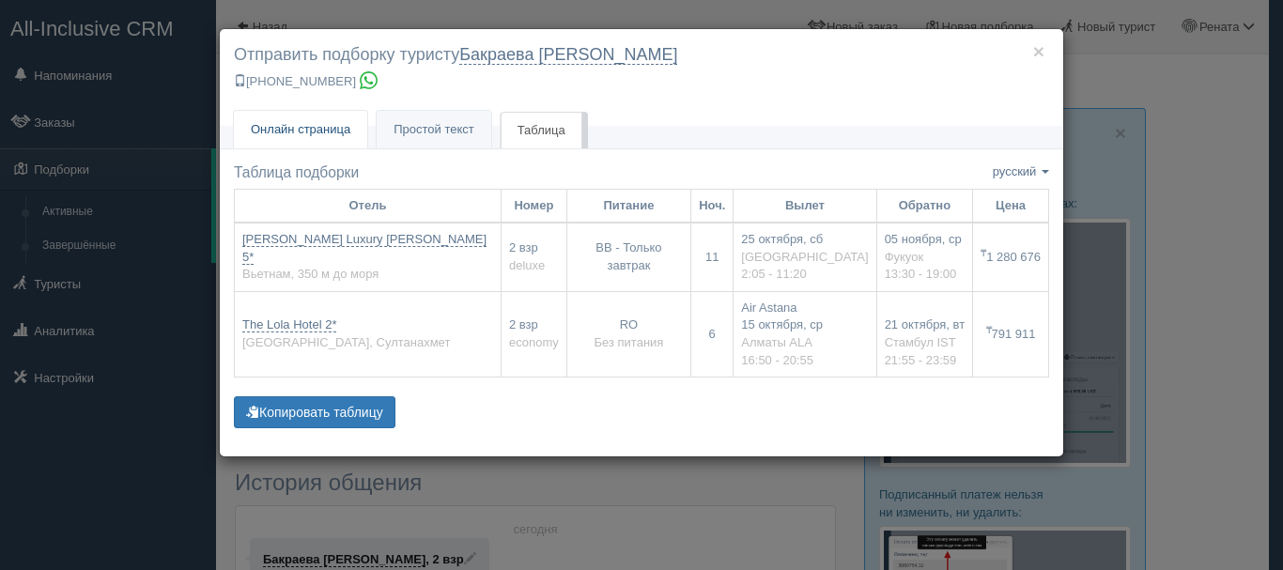
click at [334, 136] on link "Онлайн страница Онлайн" at bounding box center [300, 130] width 133 height 39
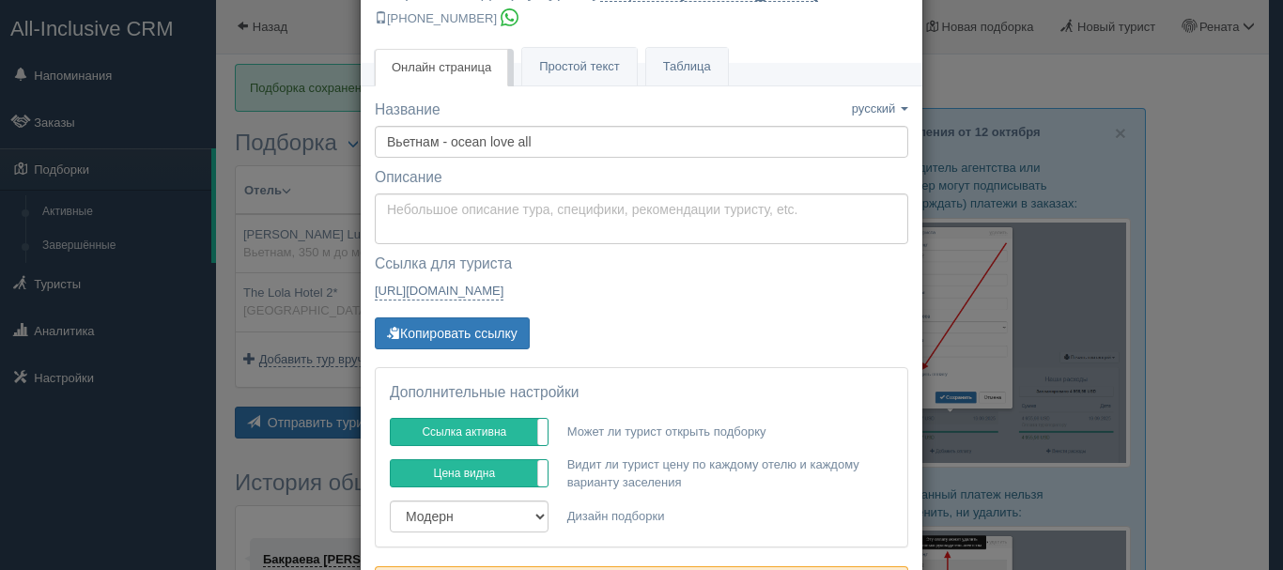
scroll to position [94, 0]
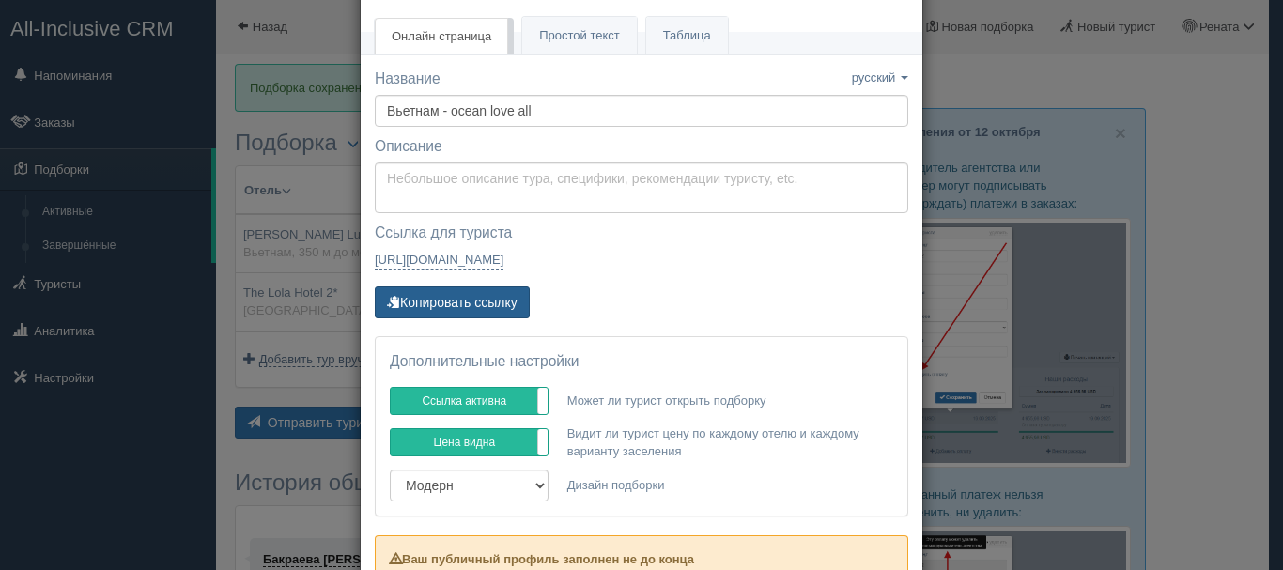
click at [457, 300] on button "Копировать ссылку" at bounding box center [452, 302] width 155 height 32
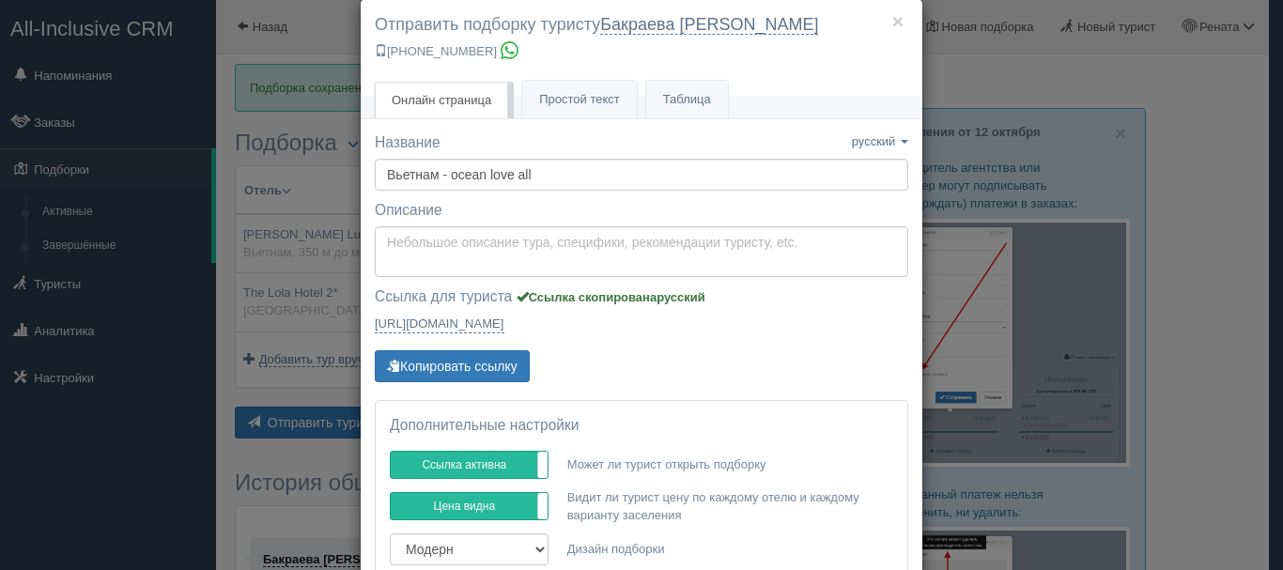
scroll to position [0, 0]
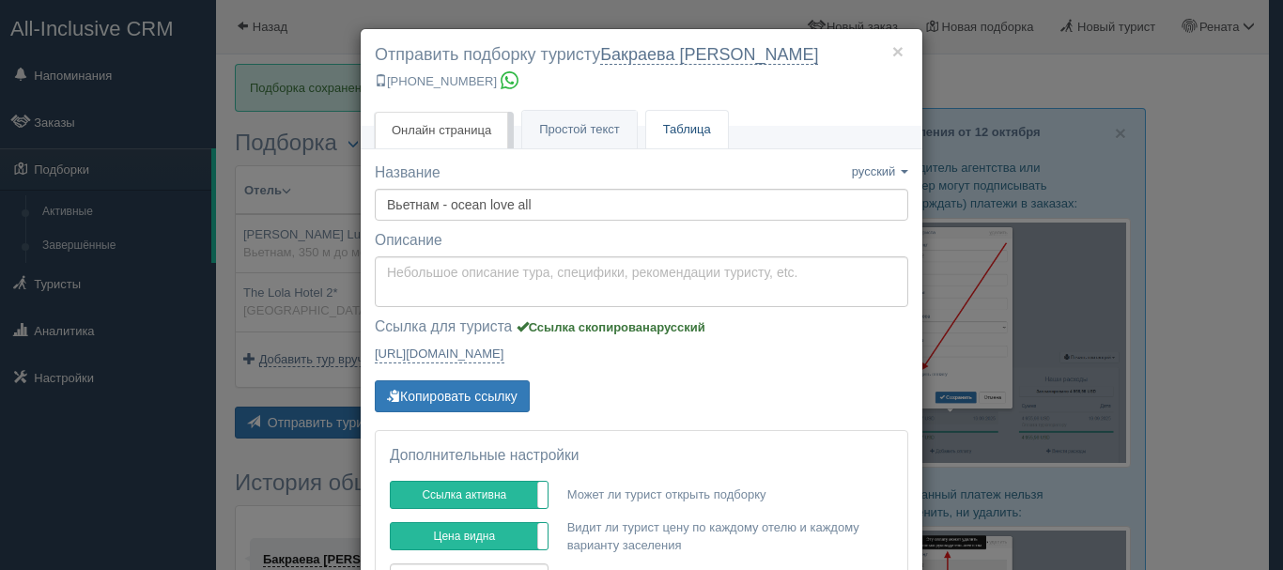
click at [666, 114] on link "Таблица" at bounding box center [687, 130] width 82 height 39
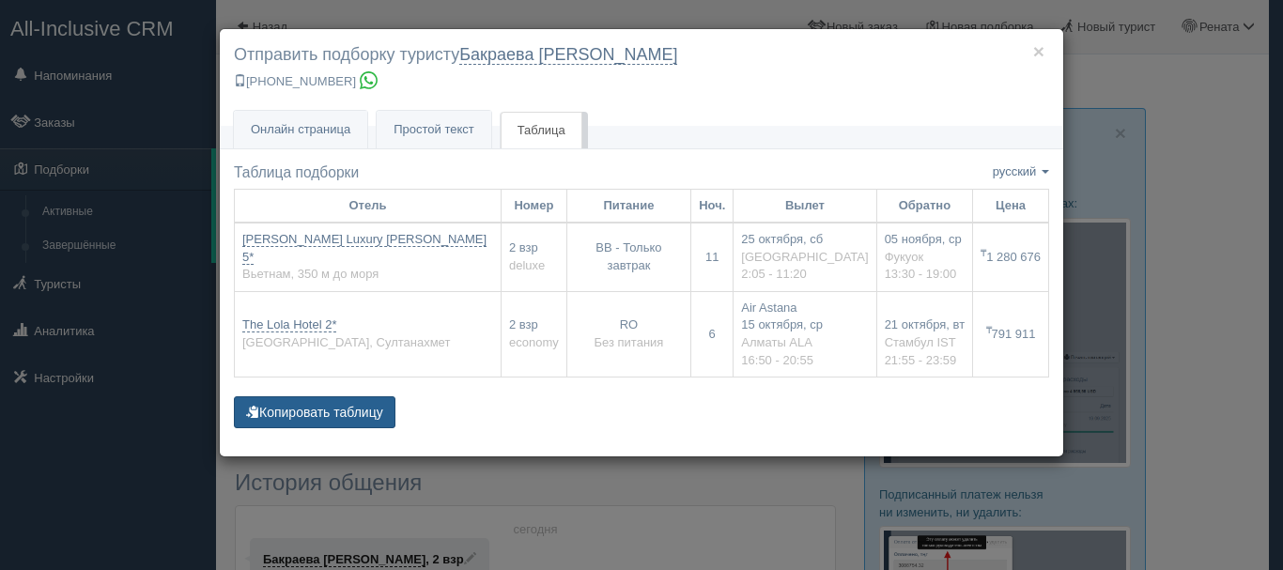
click at [367, 411] on button "Копировать таблицу" at bounding box center [315, 412] width 162 height 32
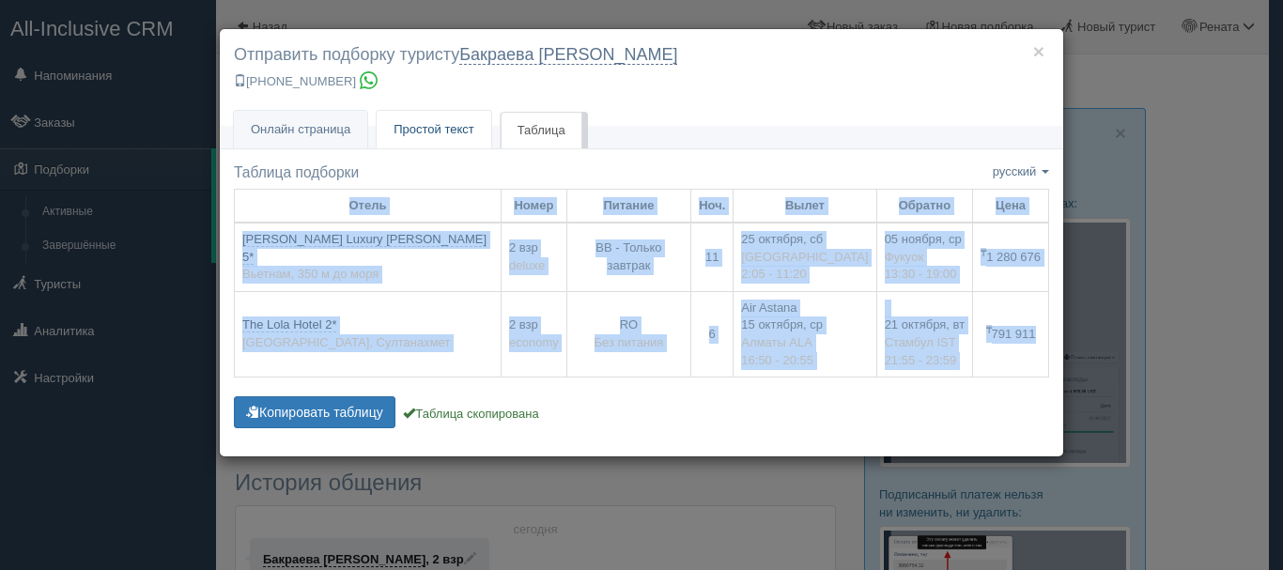
click at [465, 130] on span "Простой текст" at bounding box center [433, 129] width 81 height 14
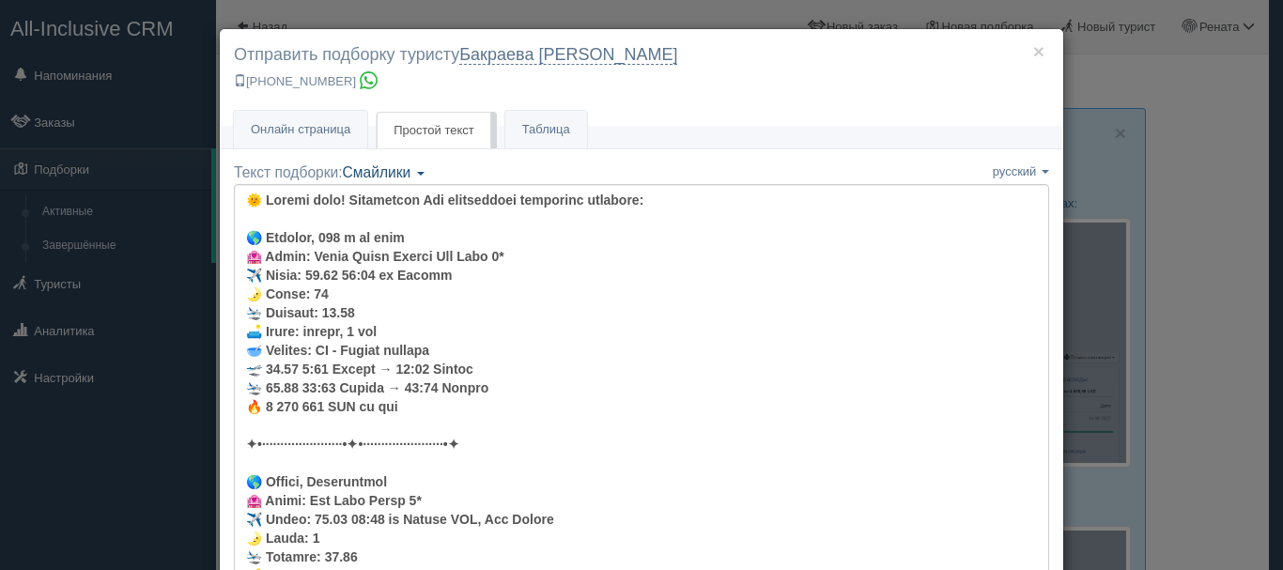
click at [416, 171] on link "Смайлики" at bounding box center [384, 172] width 82 height 16
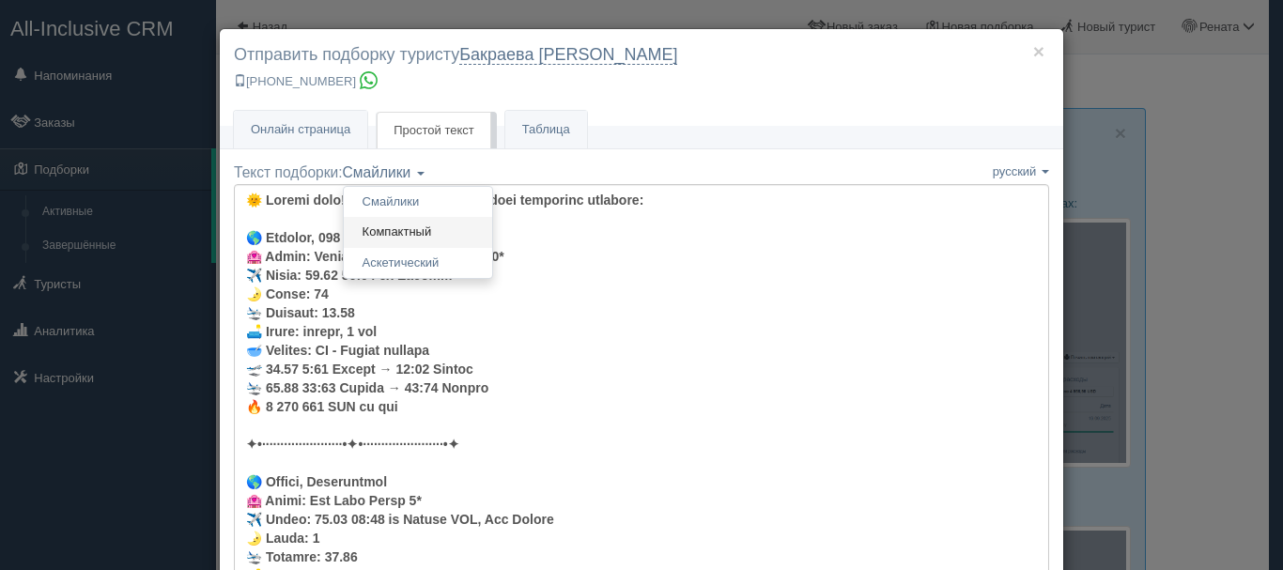
click at [422, 234] on link "Компактный" at bounding box center [418, 232] width 148 height 31
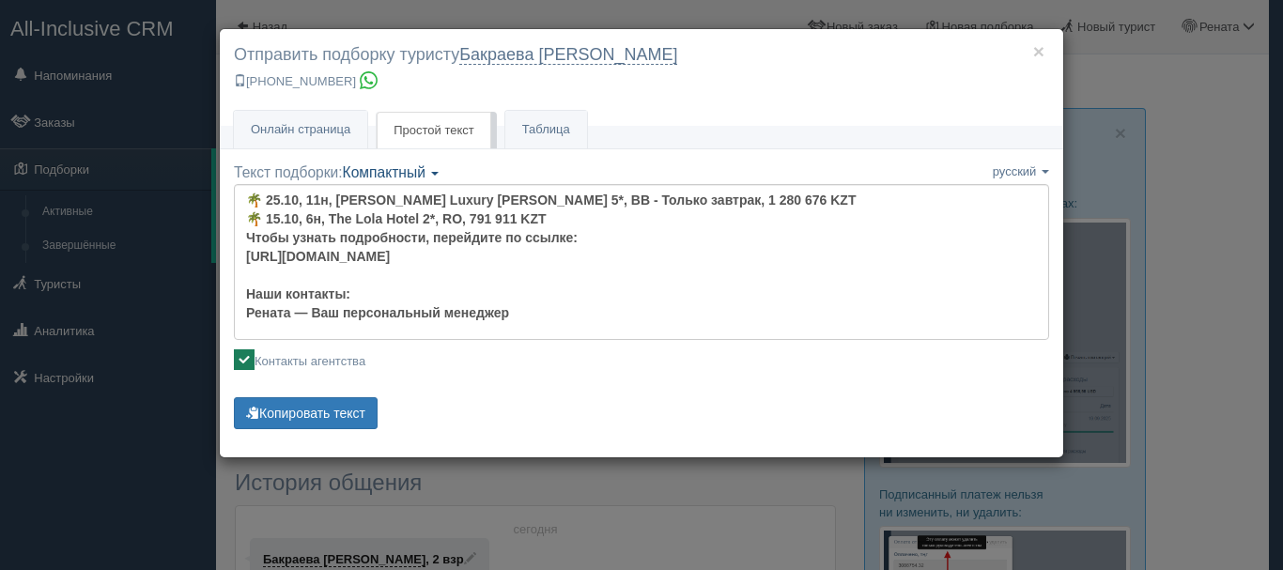
click at [438, 168] on link "Компактный" at bounding box center [391, 172] width 97 height 16
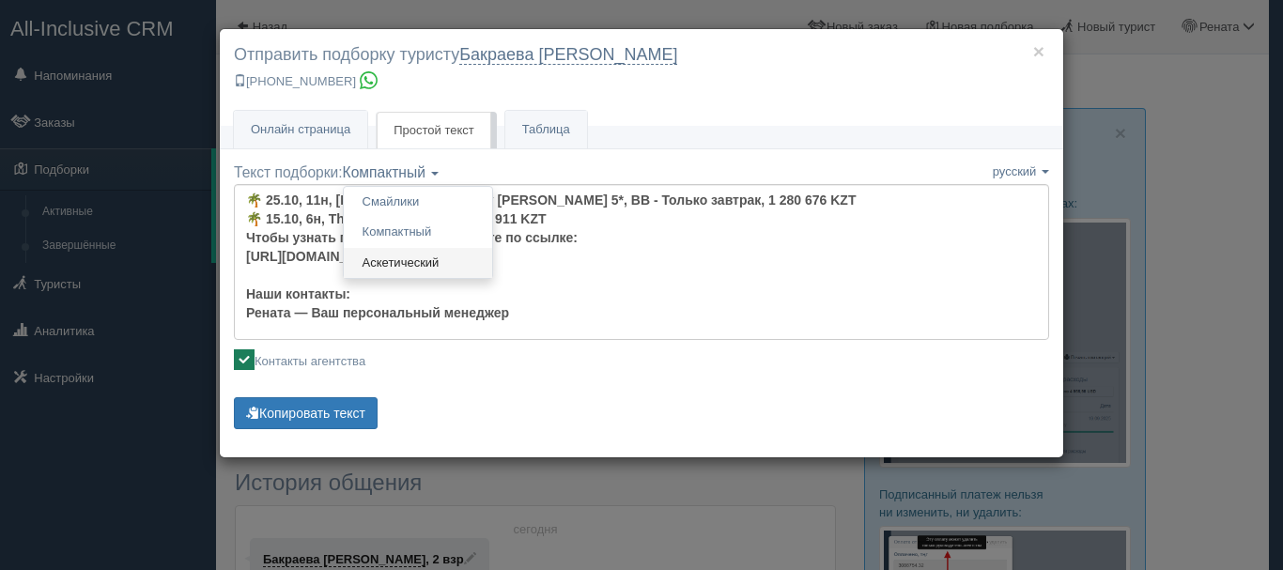
click at [450, 253] on link "Аскетический" at bounding box center [418, 263] width 148 height 31
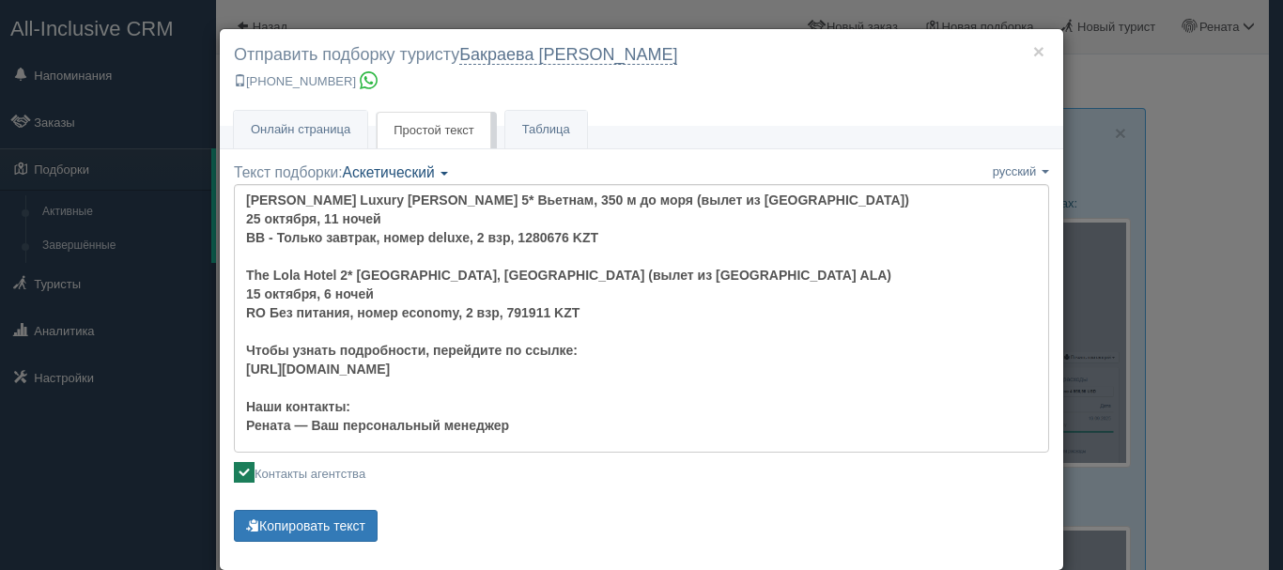
click at [432, 166] on span "Аскетический" at bounding box center [389, 172] width 92 height 16
click at [424, 203] on link "Смайлики" at bounding box center [418, 202] width 148 height 31
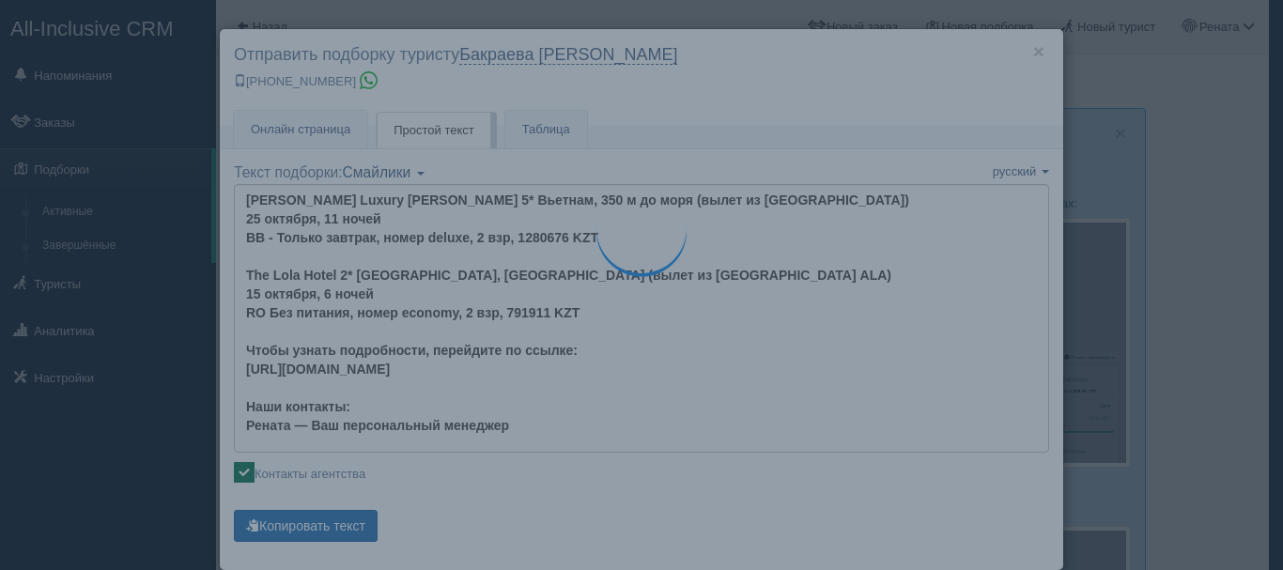
type textarea "🌞 Добрый день! Предлагаем Вам рассмотреть следующие варианты: 🌎 Вьетнам, 350 м …"
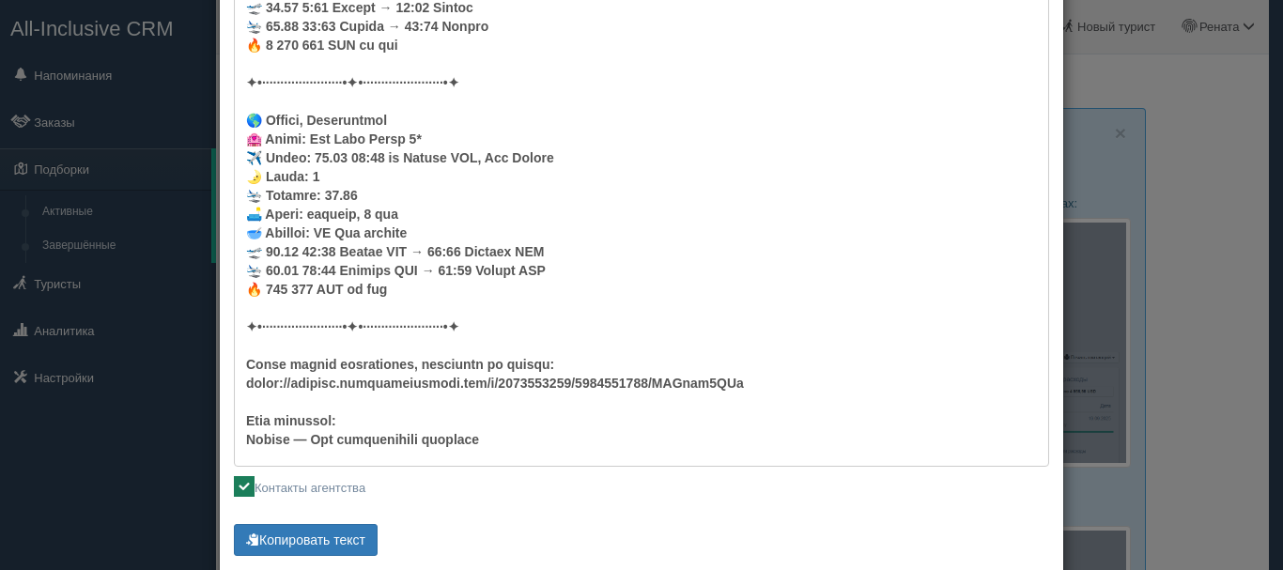
scroll to position [376, 0]
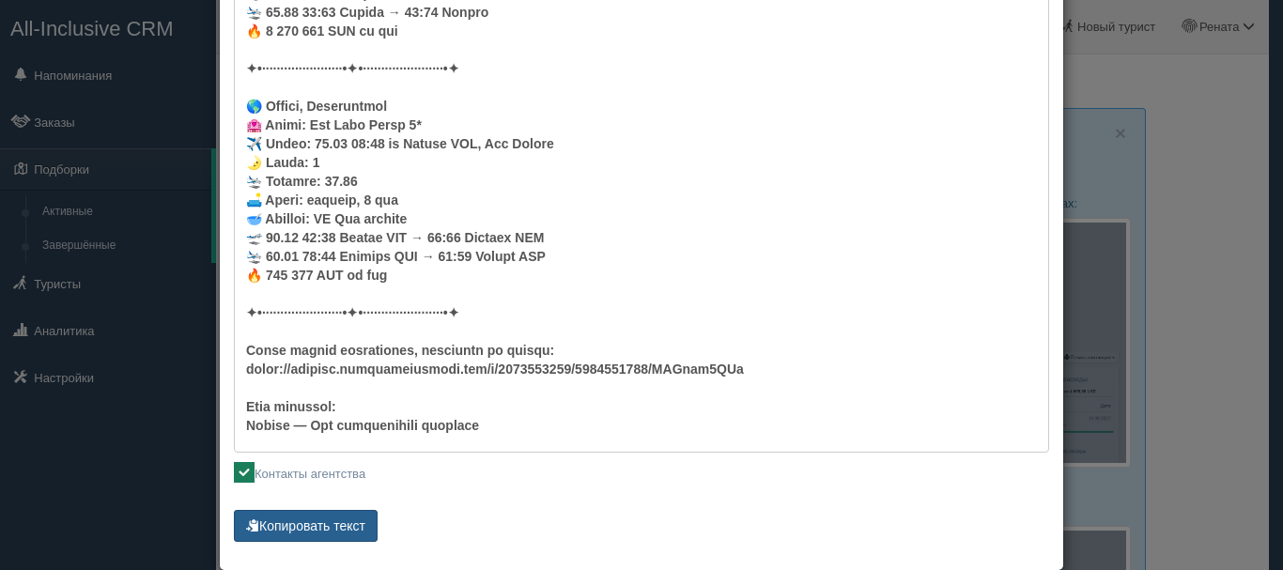
click at [324, 527] on button "Копировать текст" at bounding box center [306, 526] width 144 height 32
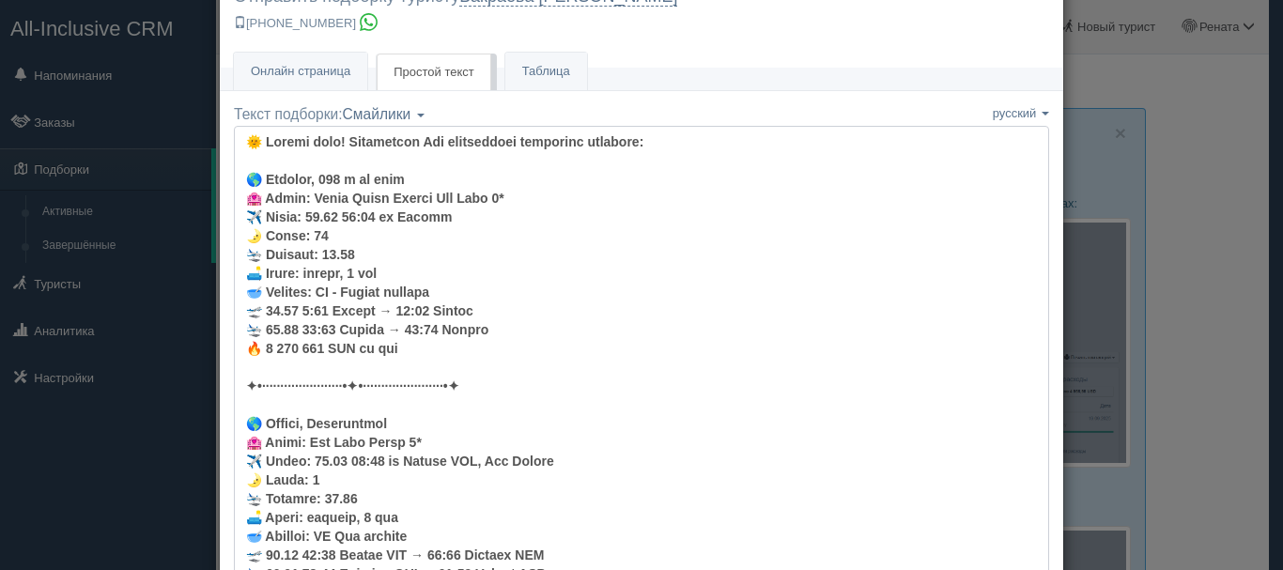
scroll to position [0, 0]
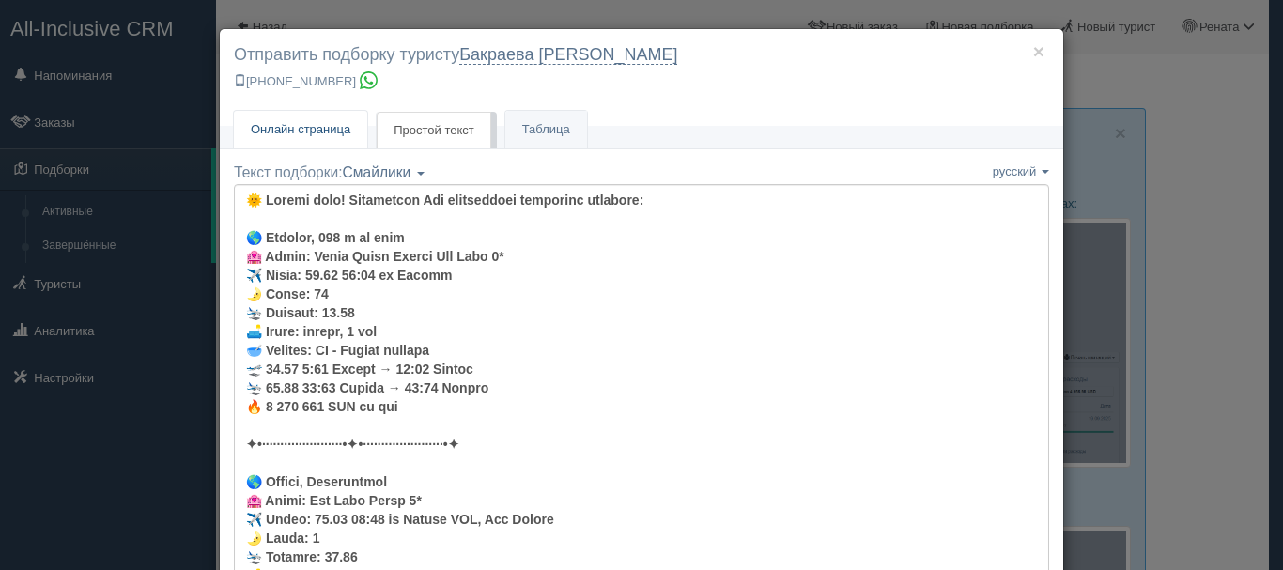
click at [325, 131] on span "Онлайн страница" at bounding box center [301, 129] width 100 height 14
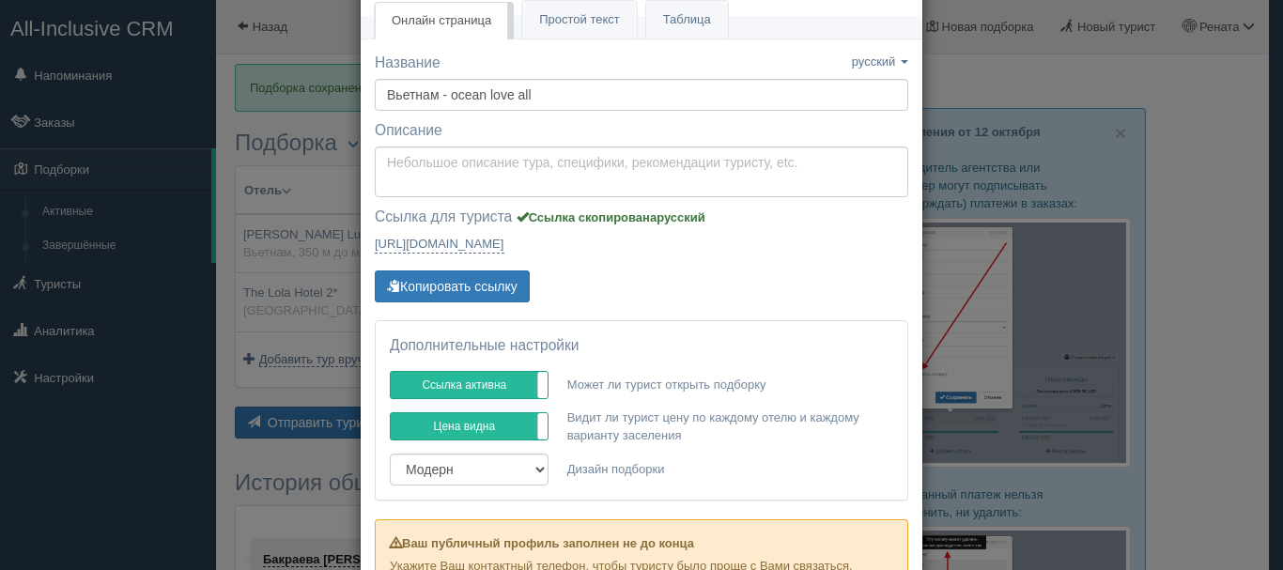
scroll to position [269, 0]
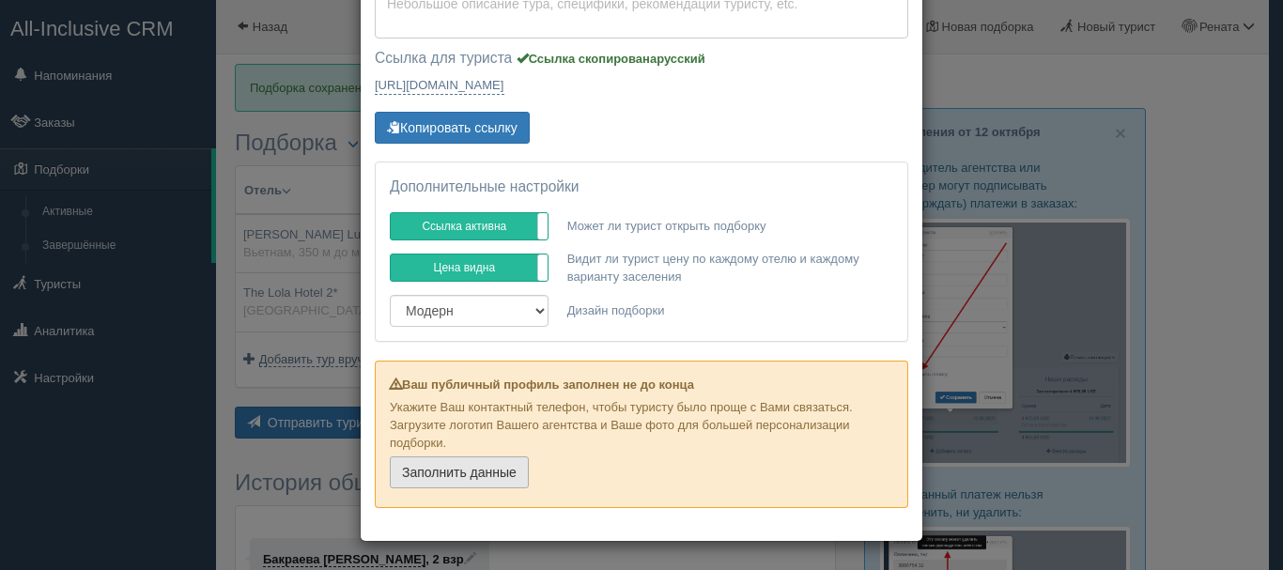
click at [482, 478] on link "Заполнить данные" at bounding box center [459, 472] width 139 height 32
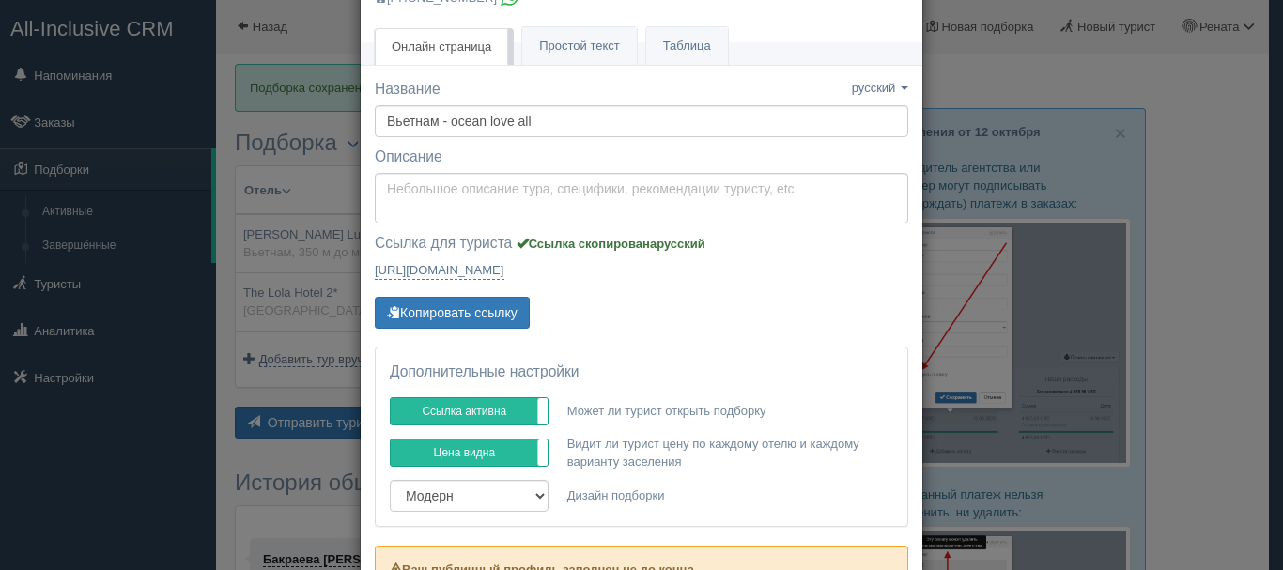
scroll to position [0, 0]
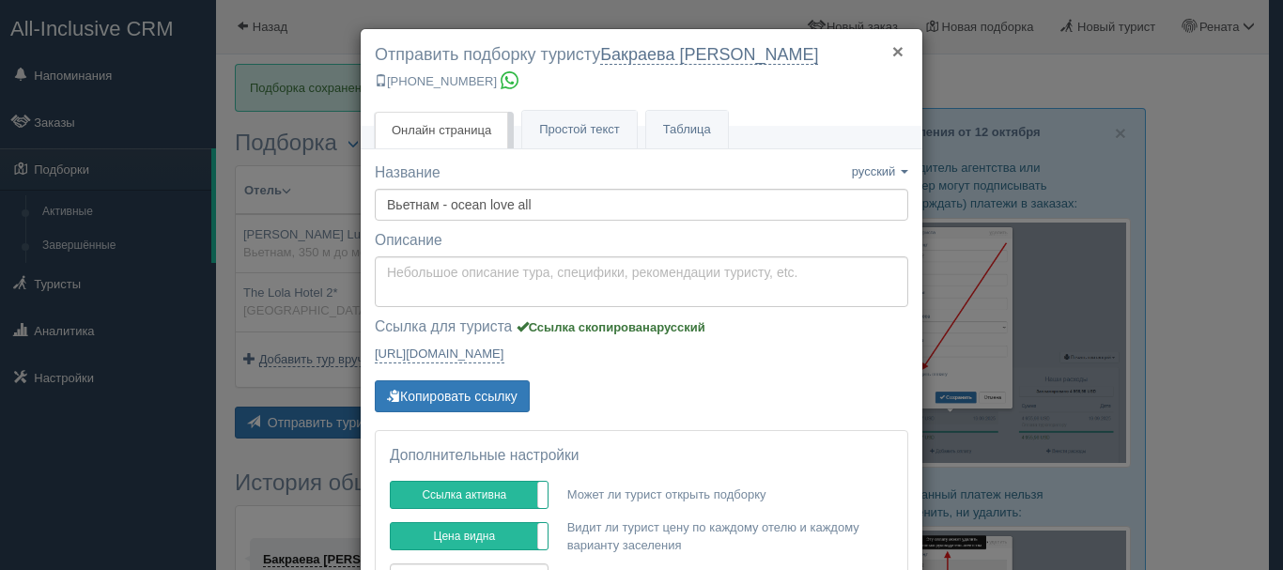
click at [892, 46] on button "×" at bounding box center [897, 51] width 11 height 20
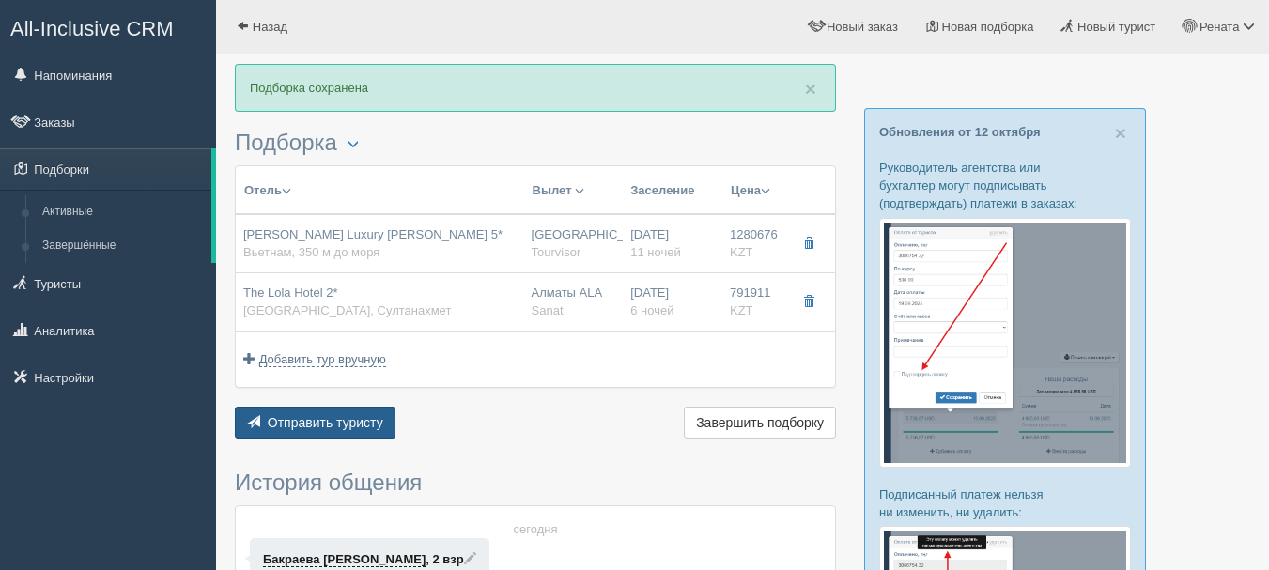
click at [312, 419] on span "Отправить туристу" at bounding box center [326, 422] width 116 height 15
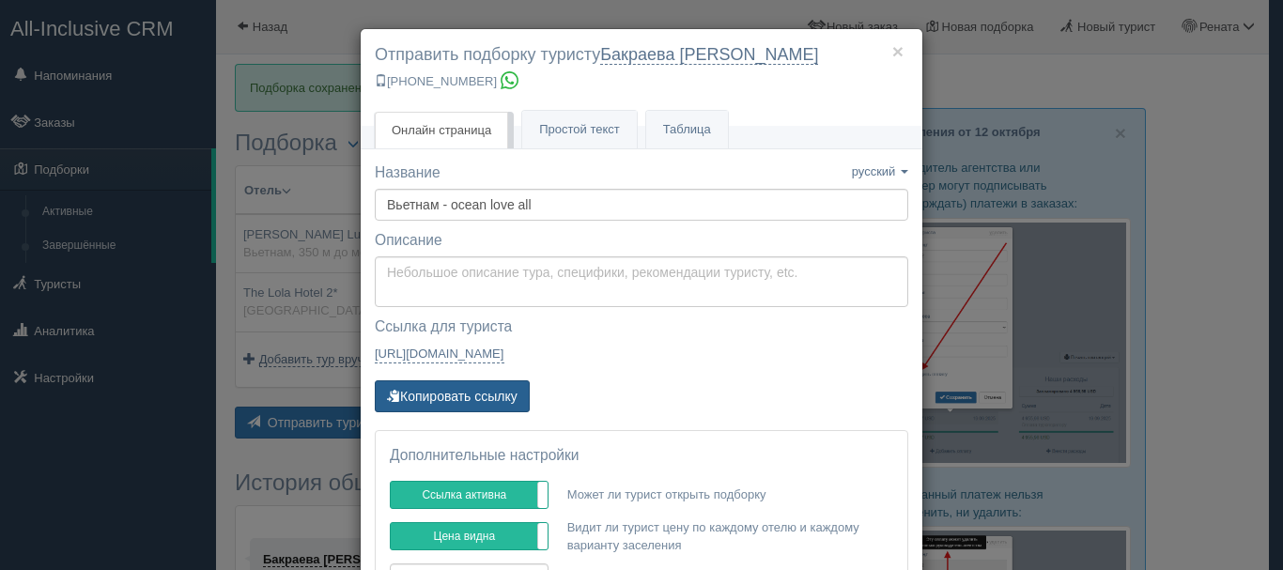
click at [477, 394] on button "Копировать ссылку" at bounding box center [452, 396] width 155 height 32
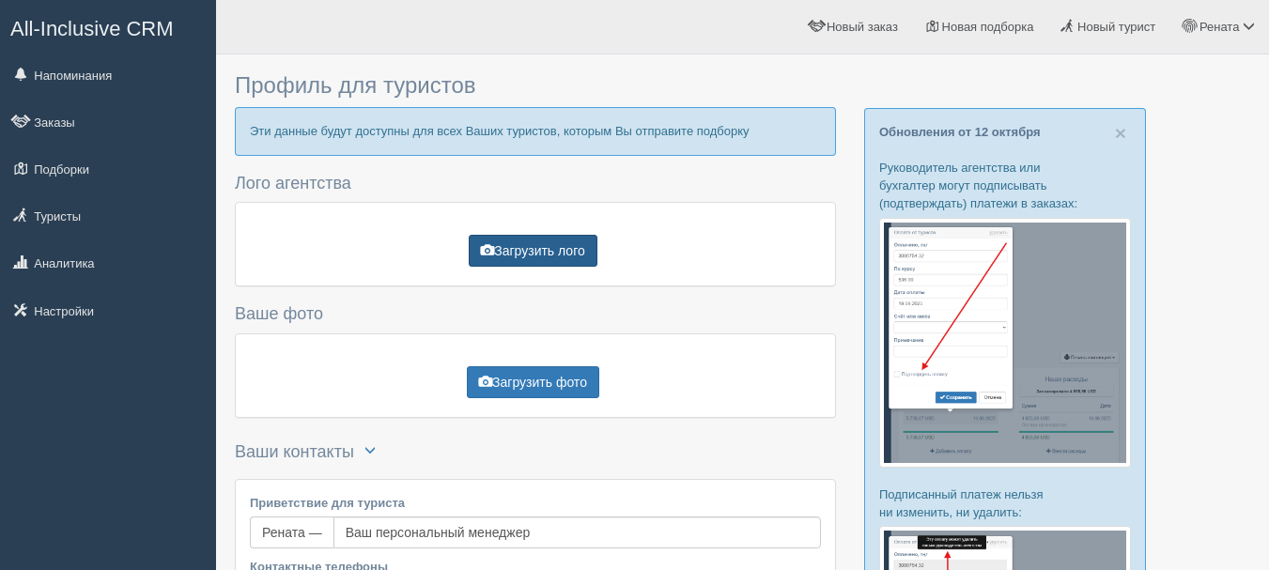
click at [570, 247] on button "Загрузить лого" at bounding box center [533, 251] width 129 height 32
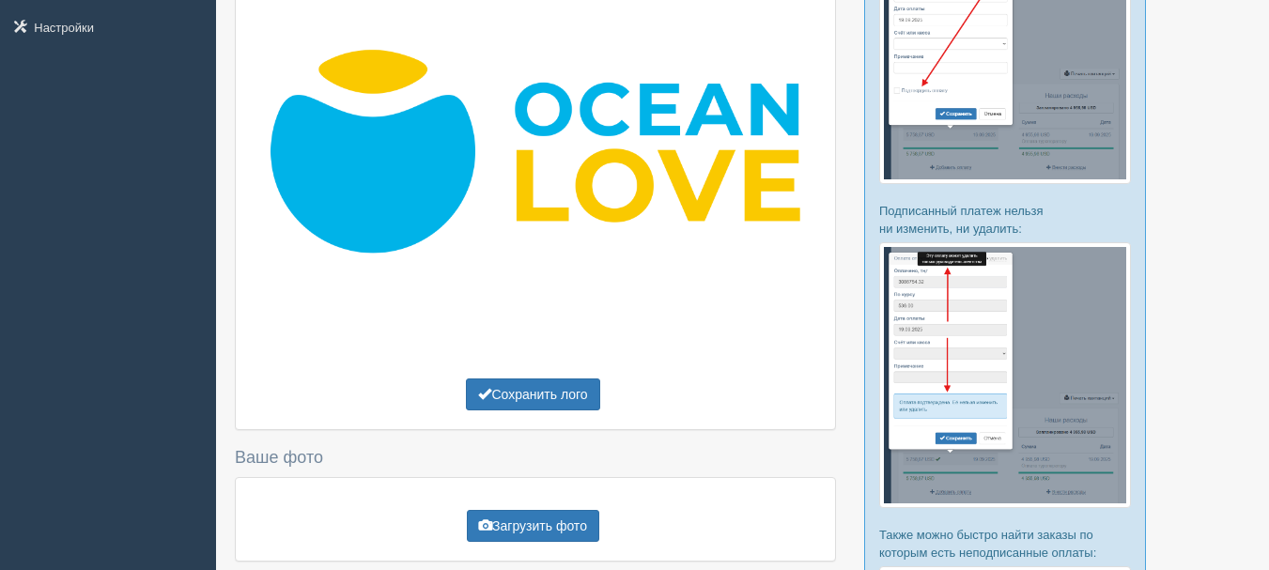
scroll to position [578, 0]
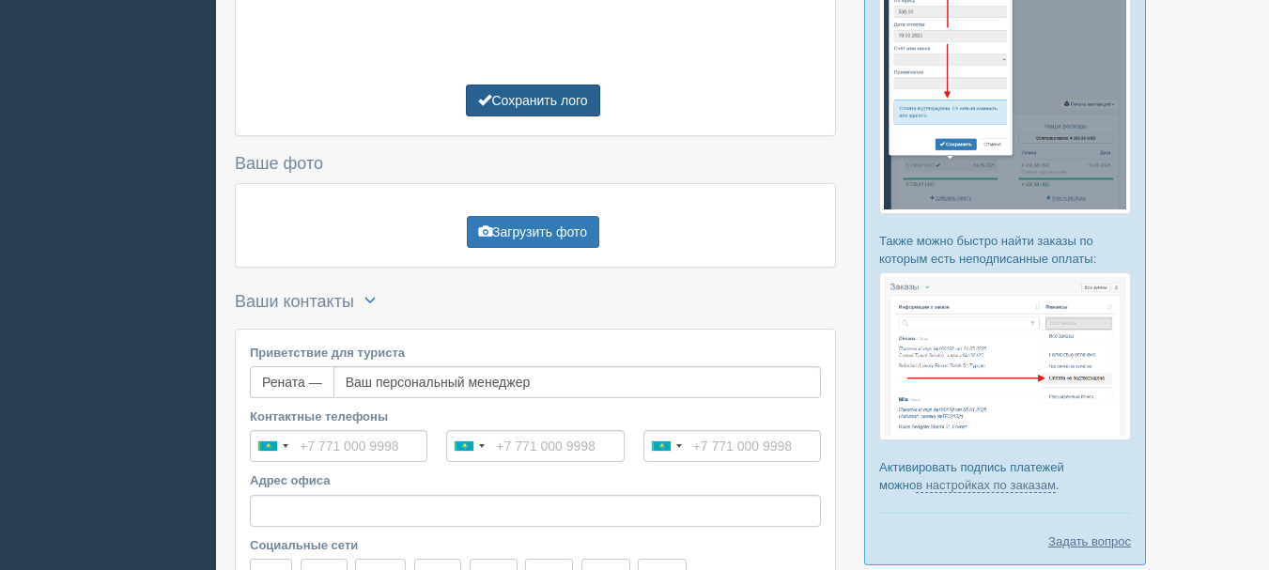
click at [570, 99] on button "Сохранить лого" at bounding box center [532, 101] width 133 height 32
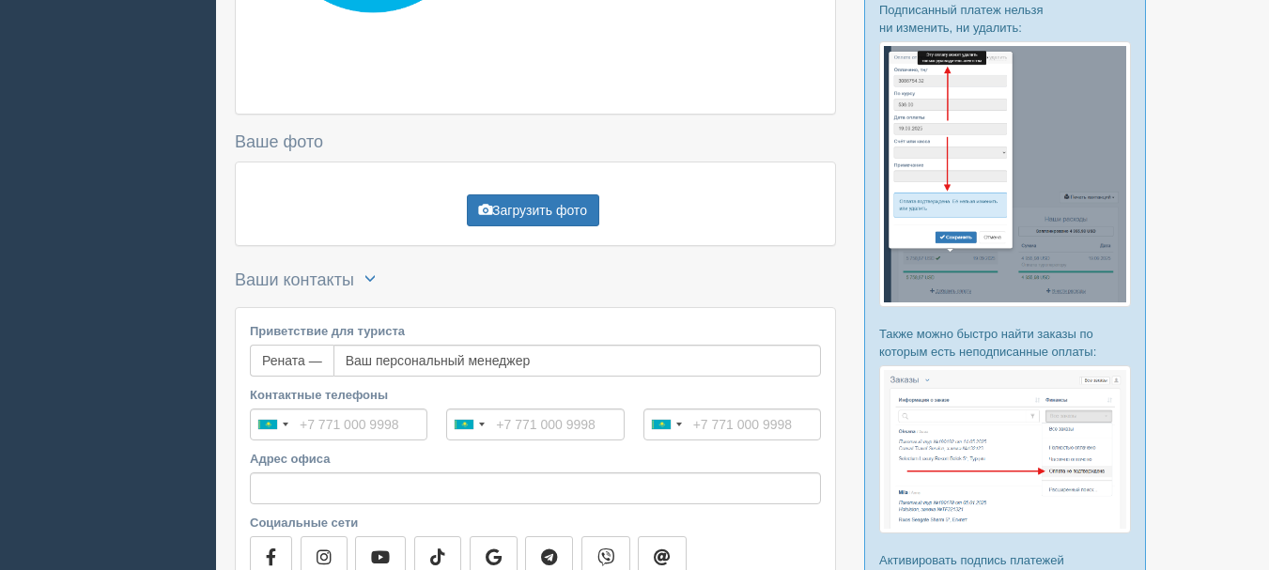
scroll to position [470, 0]
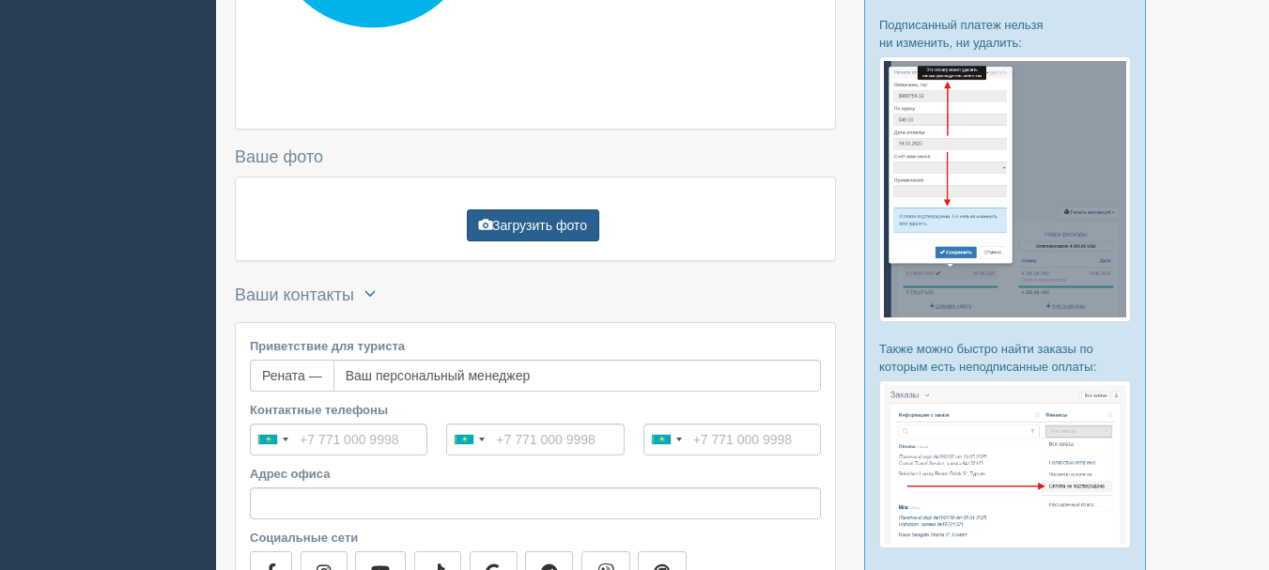
click at [553, 232] on button "Загрузить фото" at bounding box center [533, 225] width 132 height 32
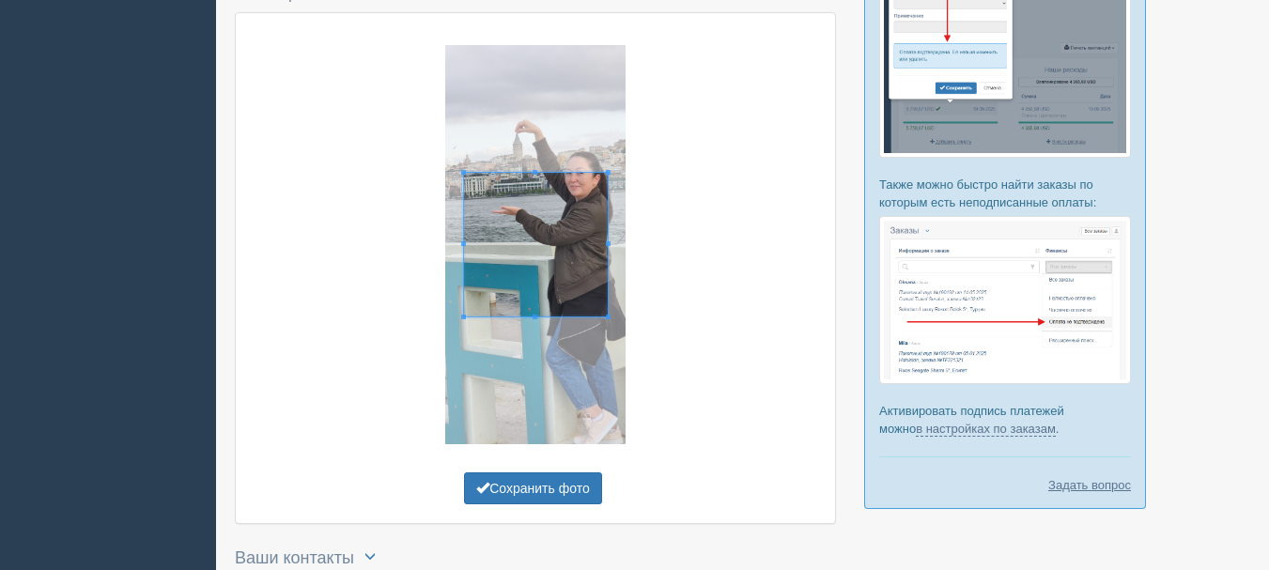
scroll to position [646, 0]
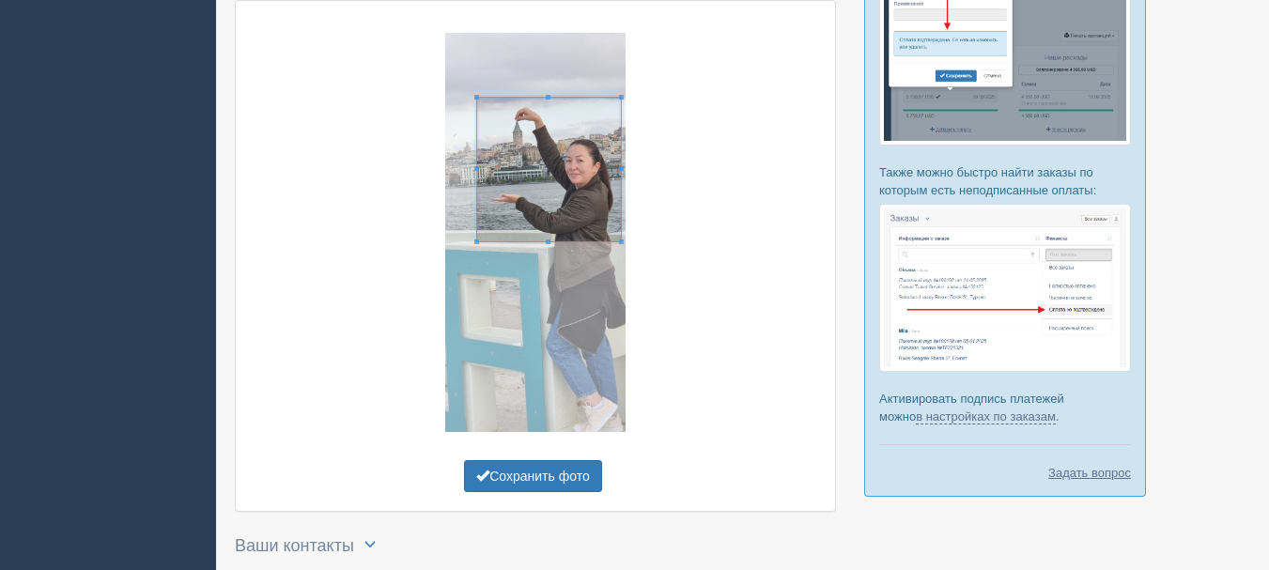
click at [587, 207] on span at bounding box center [549, 170] width 144 height 144
click at [552, 476] on button "Сохранить фото" at bounding box center [533, 476] width 138 height 32
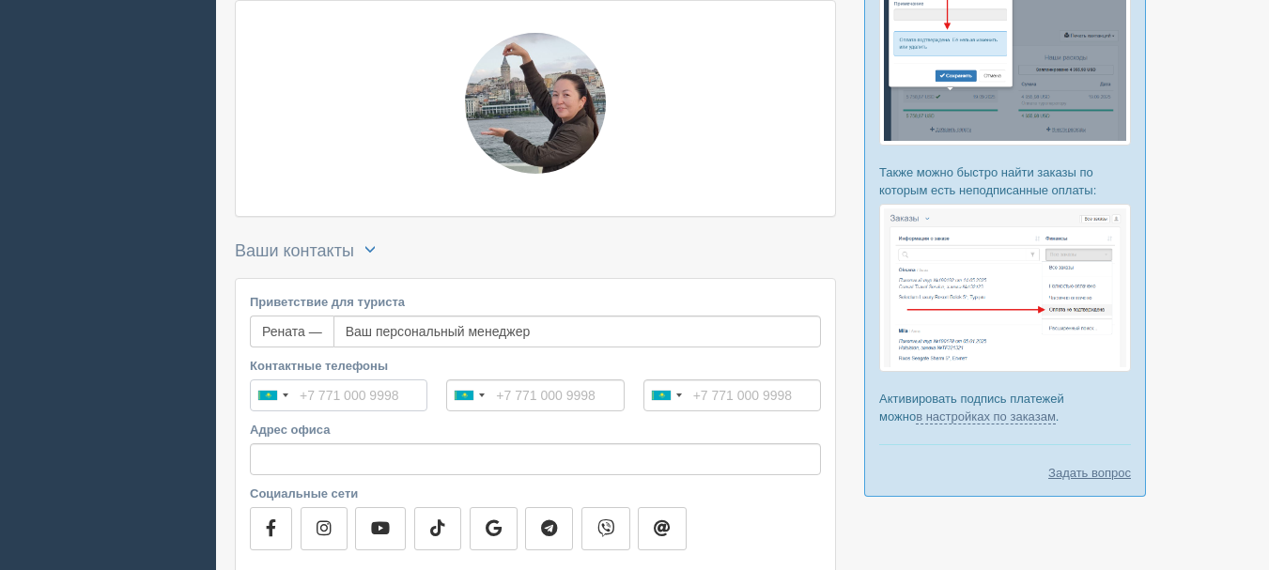
click at [358, 403] on input "Контактные телефоны" at bounding box center [338, 395] width 177 height 32
type input "[PHONE_NUMBER]"
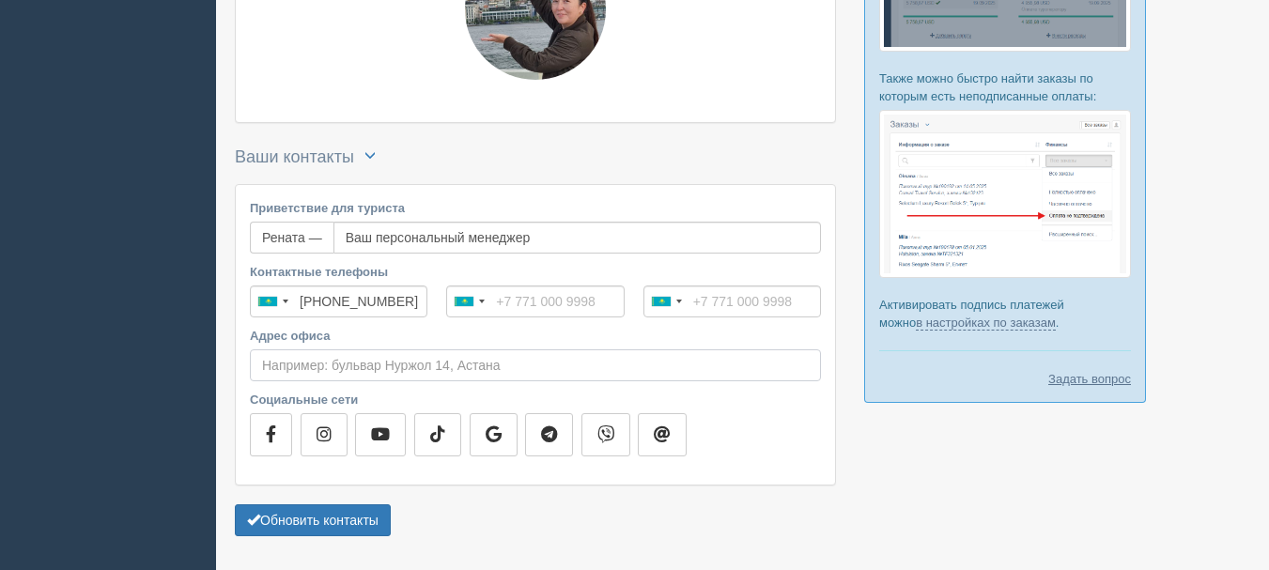
click at [361, 369] on input "Адрес офиса" at bounding box center [535, 365] width 571 height 32
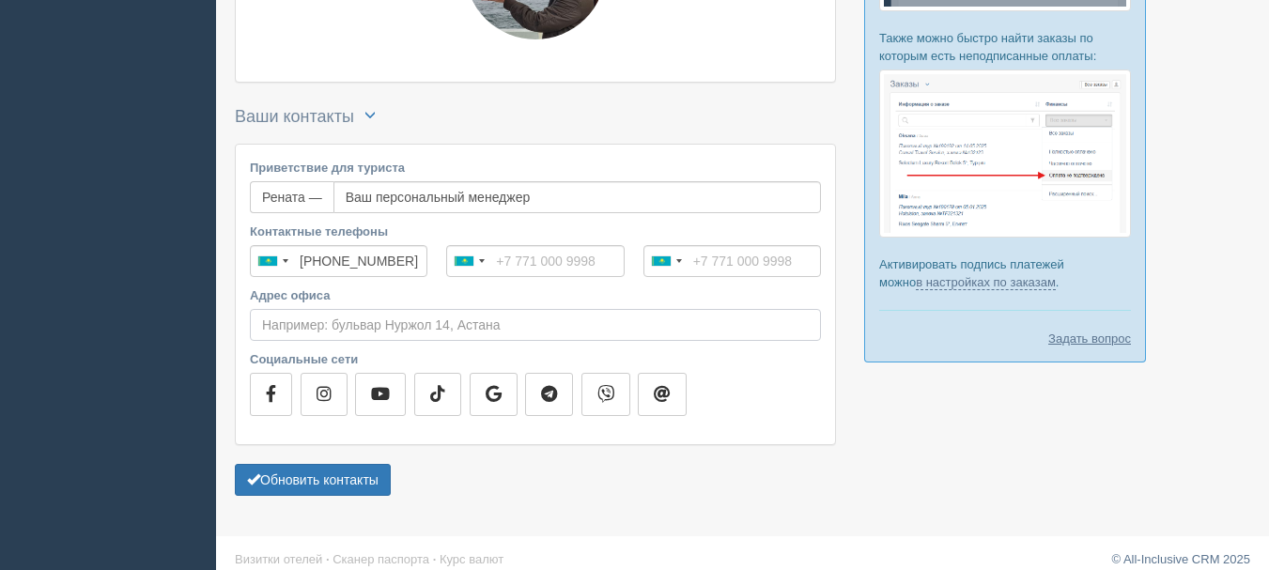
scroll to position [796, 0]
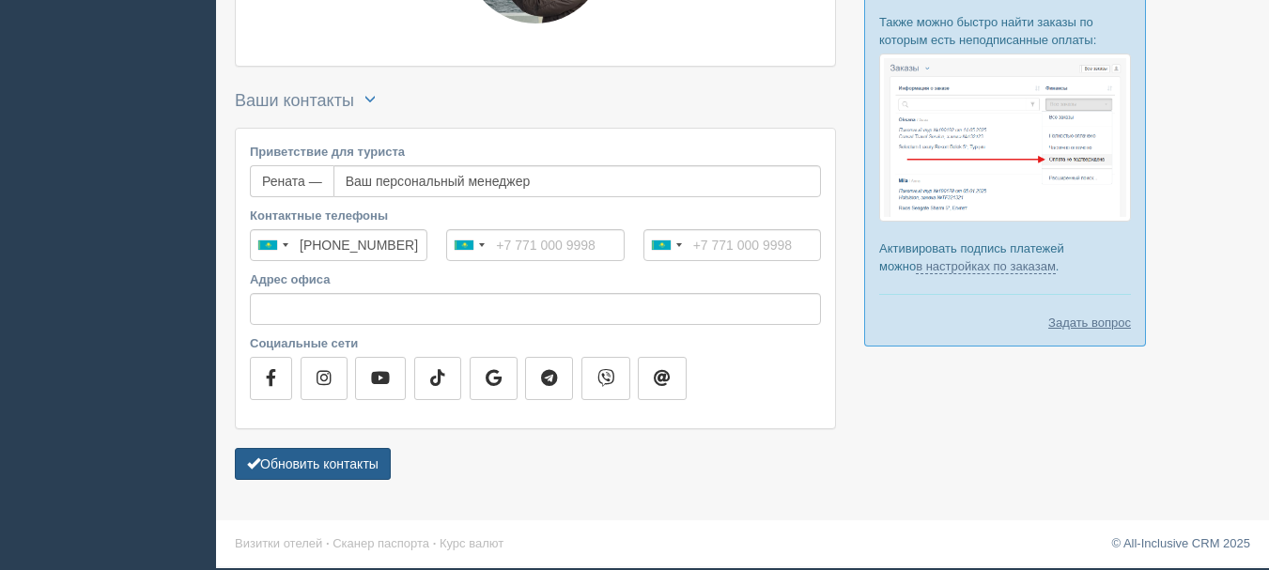
click at [343, 465] on button "Обновить контакты" at bounding box center [313, 464] width 156 height 32
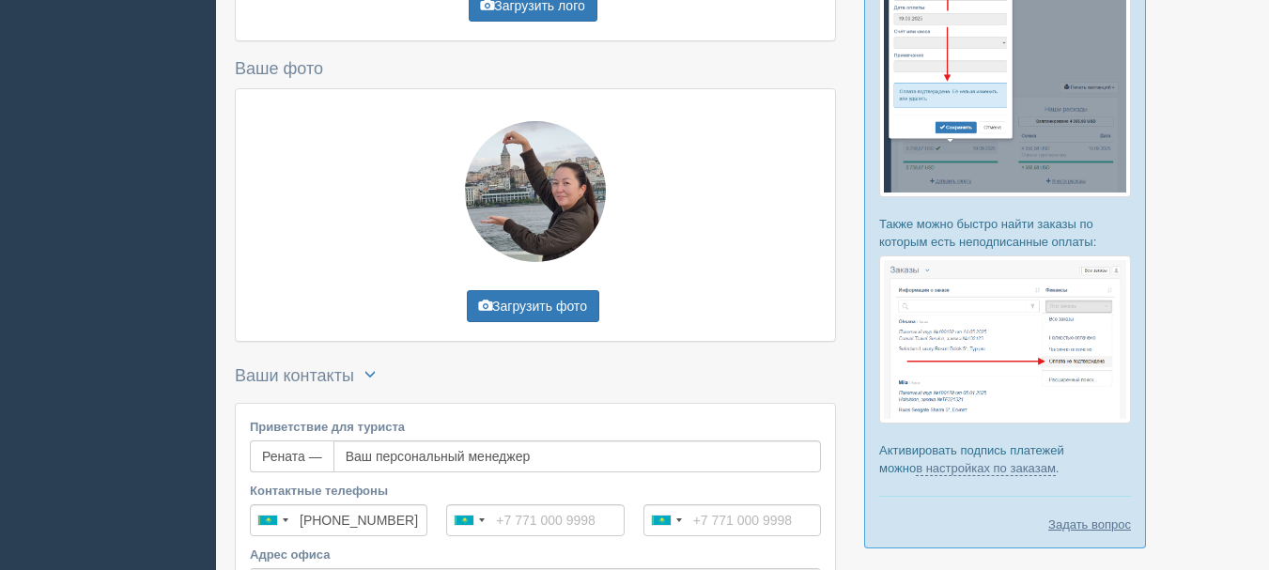
scroll to position [751, 0]
